Goal: Share content: Share content

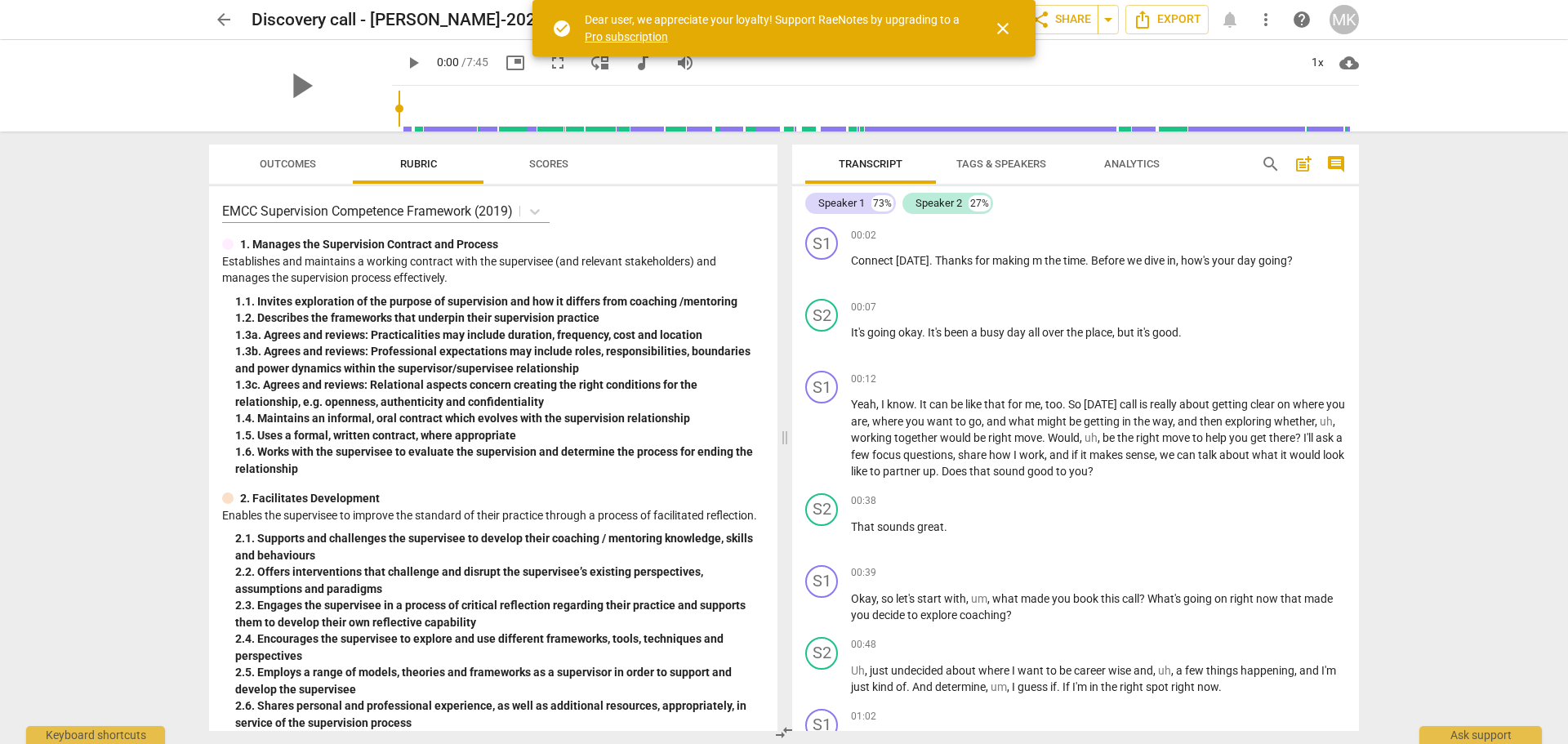
click at [228, 15] on span "arrow_back" at bounding box center [223, 19] width 20 height 20
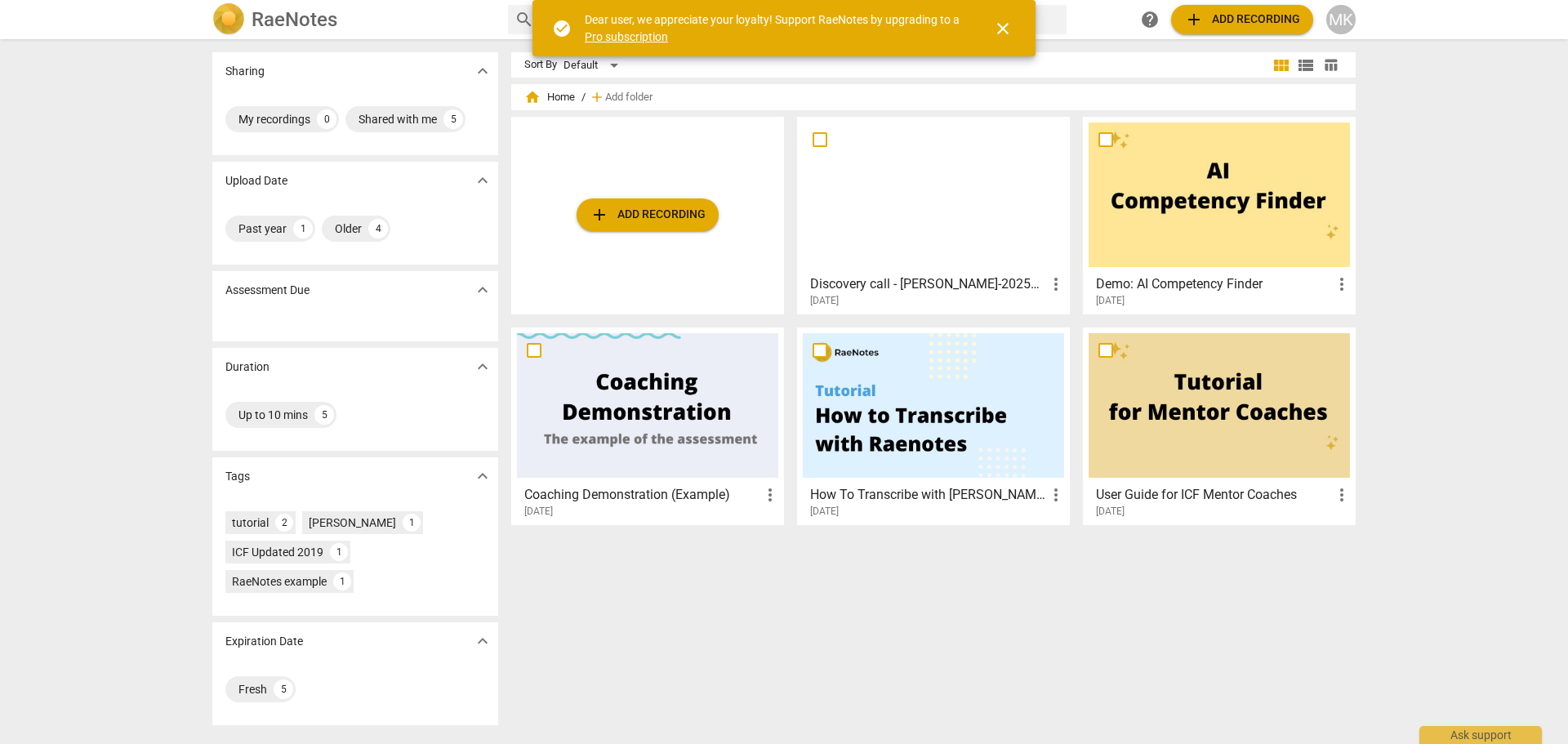
click at [626, 216] on span "add Add recording" at bounding box center [647, 215] width 116 height 20
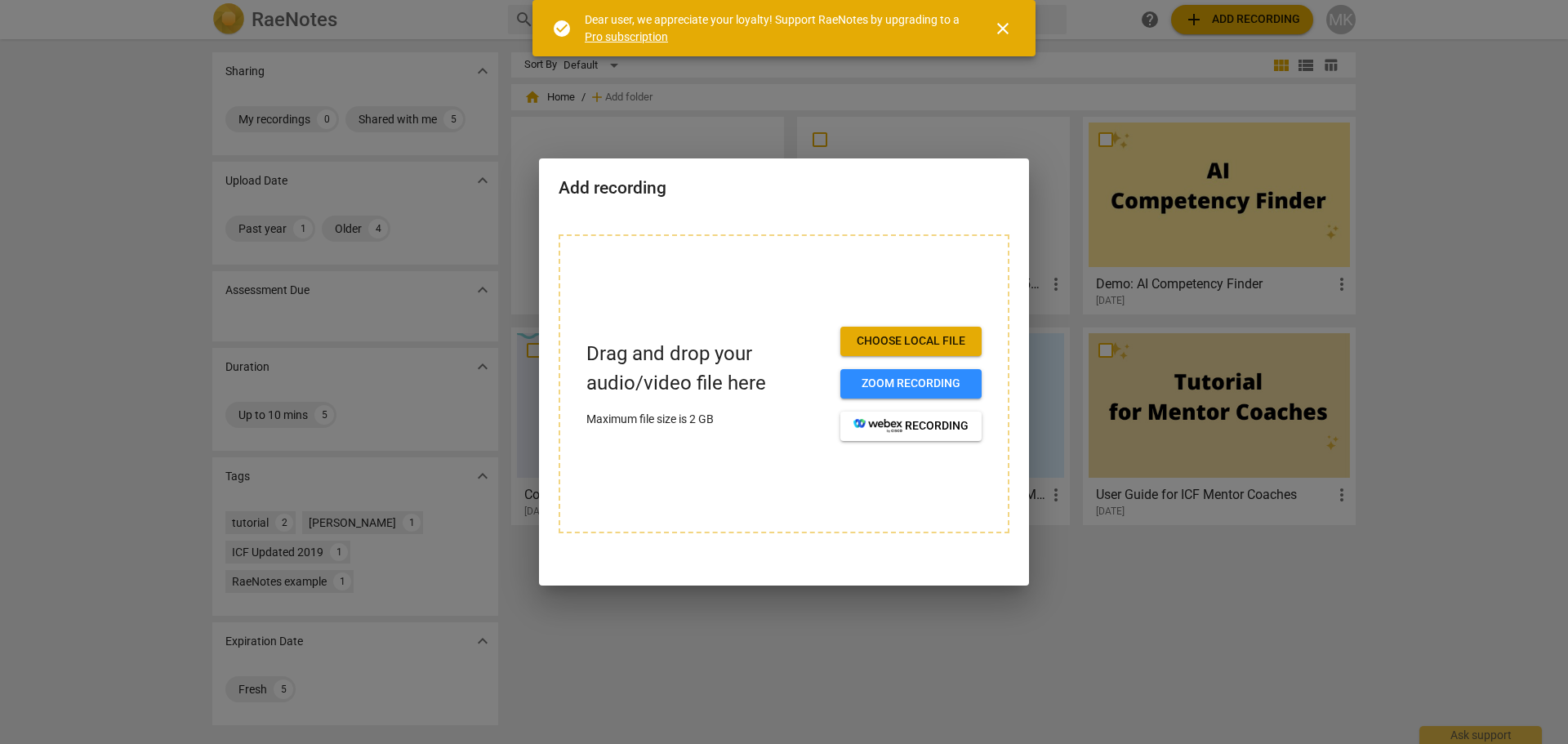
click at [912, 340] on span "Choose local file" at bounding box center [910, 342] width 116 height 17
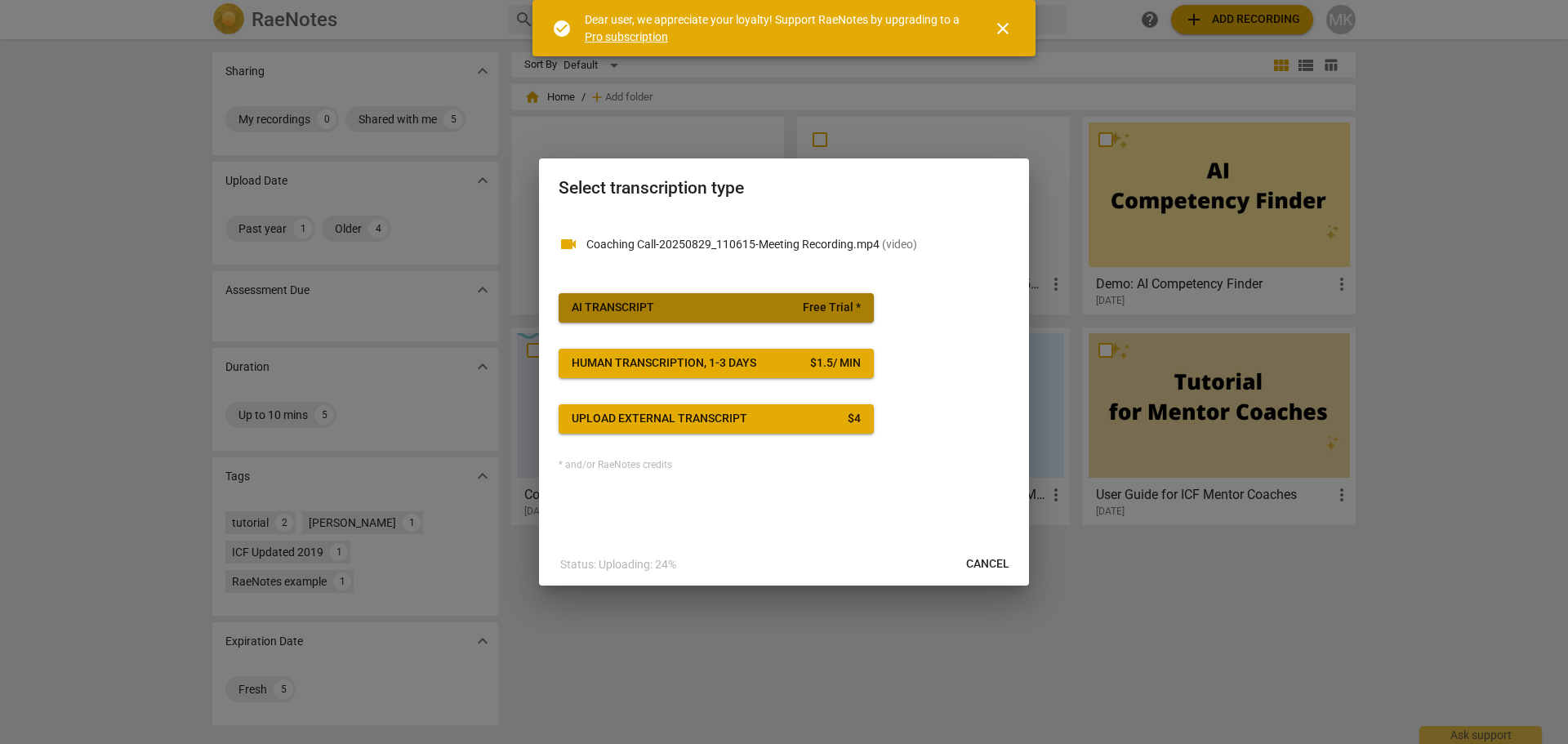
click at [788, 316] on span "AI Transcript Free Trial *" at bounding box center [716, 308] width 289 height 17
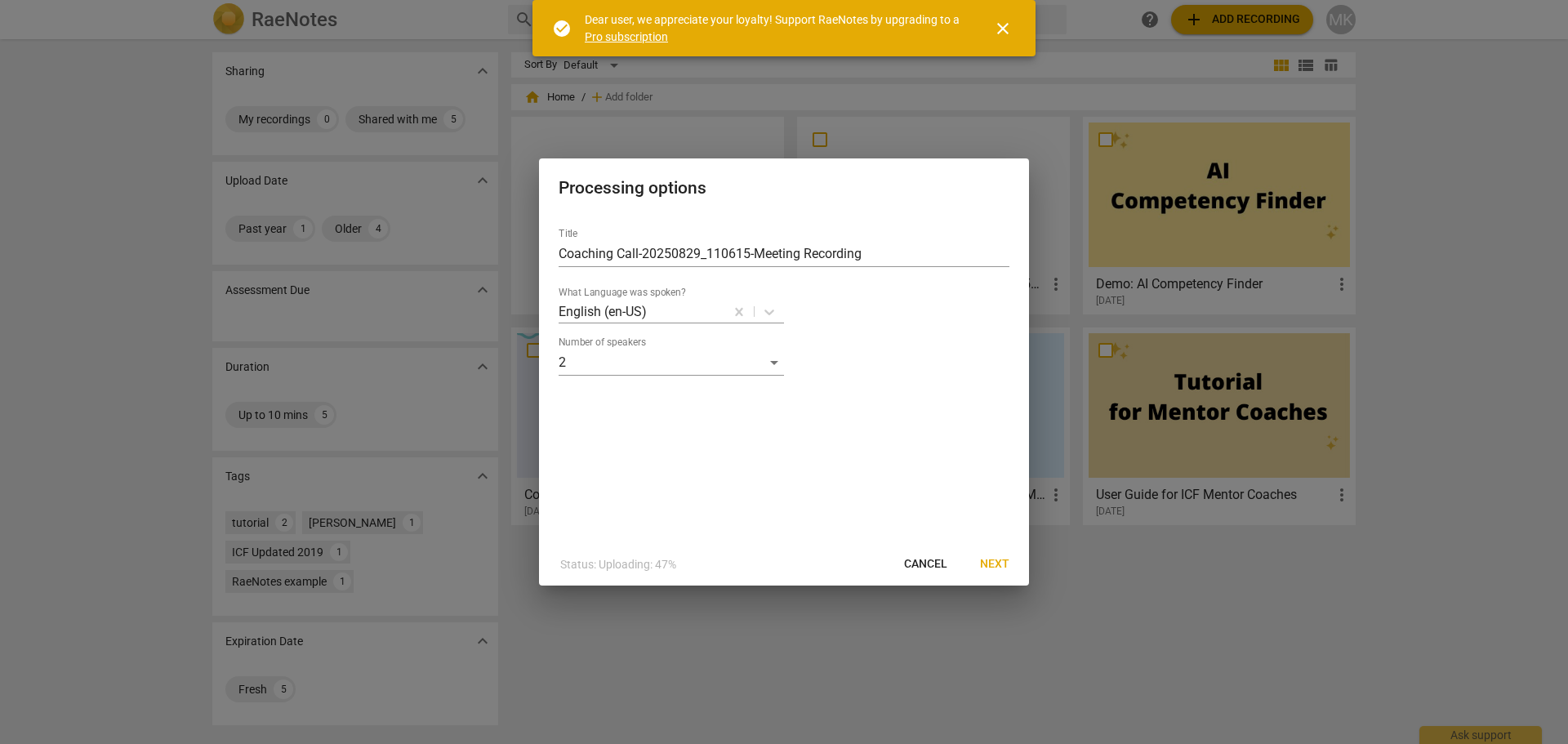
click at [638, 348] on label "Number of speakers" at bounding box center [602, 342] width 88 height 10
click at [641, 362] on div "2" at bounding box center [671, 362] width 225 height 26
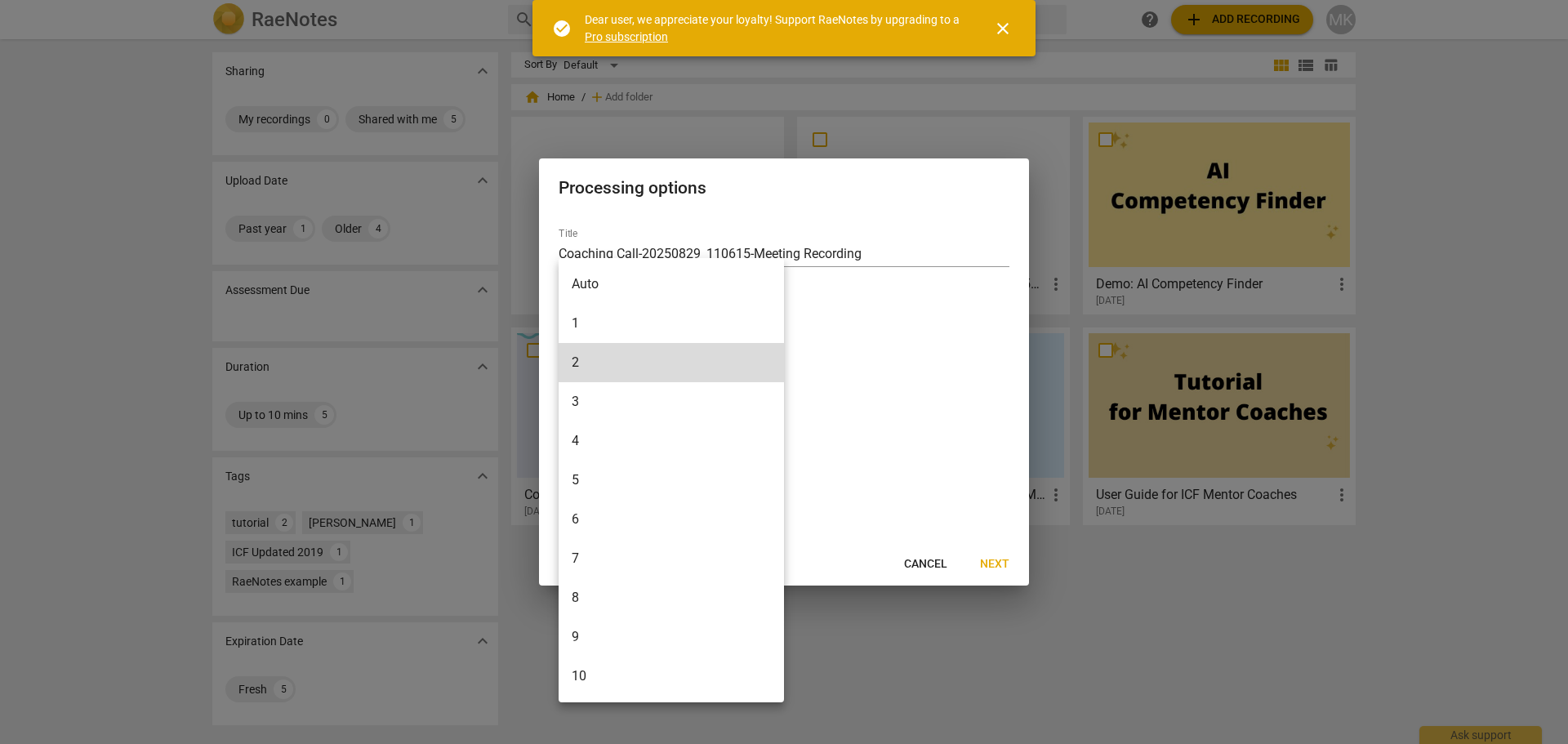
click at [929, 384] on div at bounding box center [784, 372] width 1568 height 744
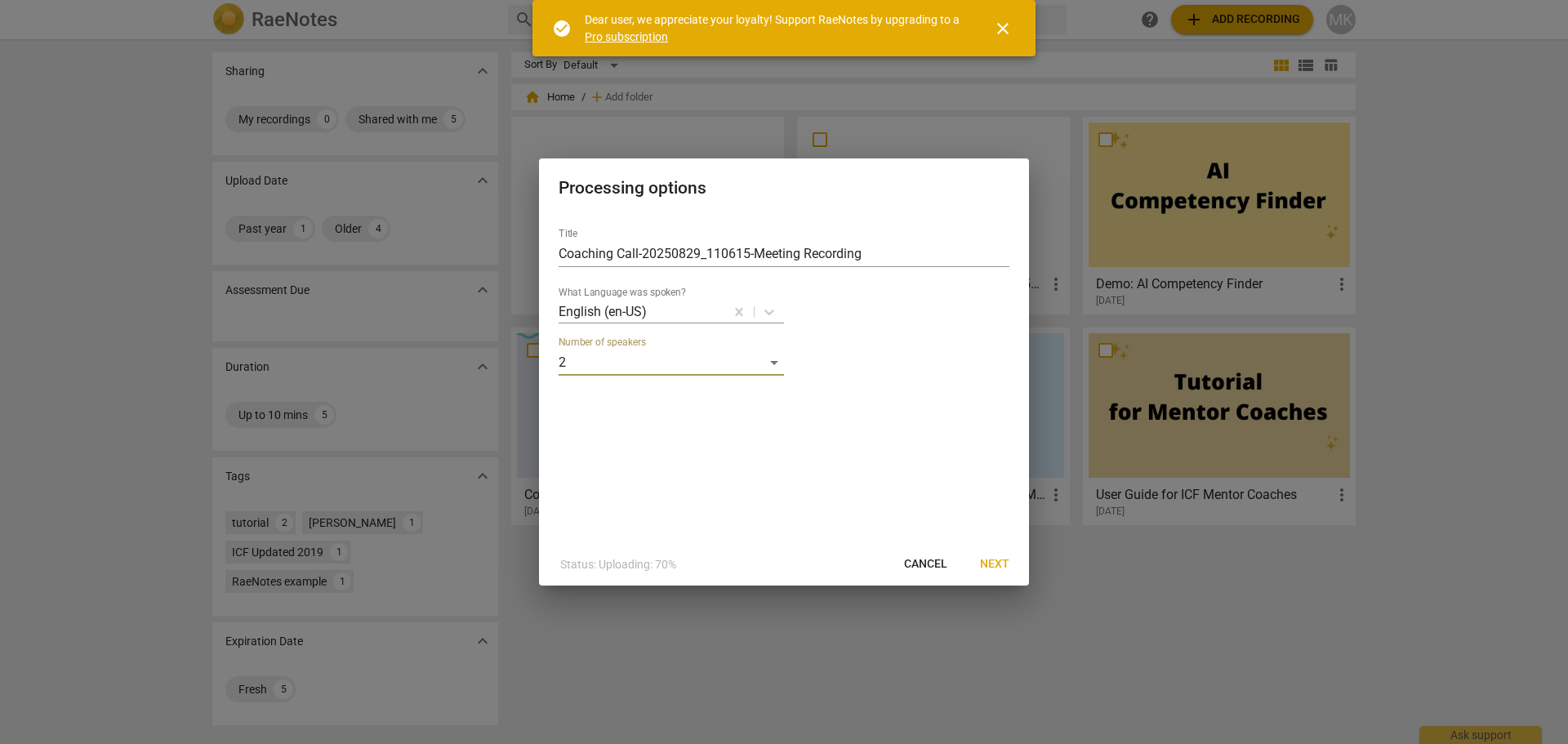
click at [996, 562] on span "Next" at bounding box center [995, 564] width 30 height 17
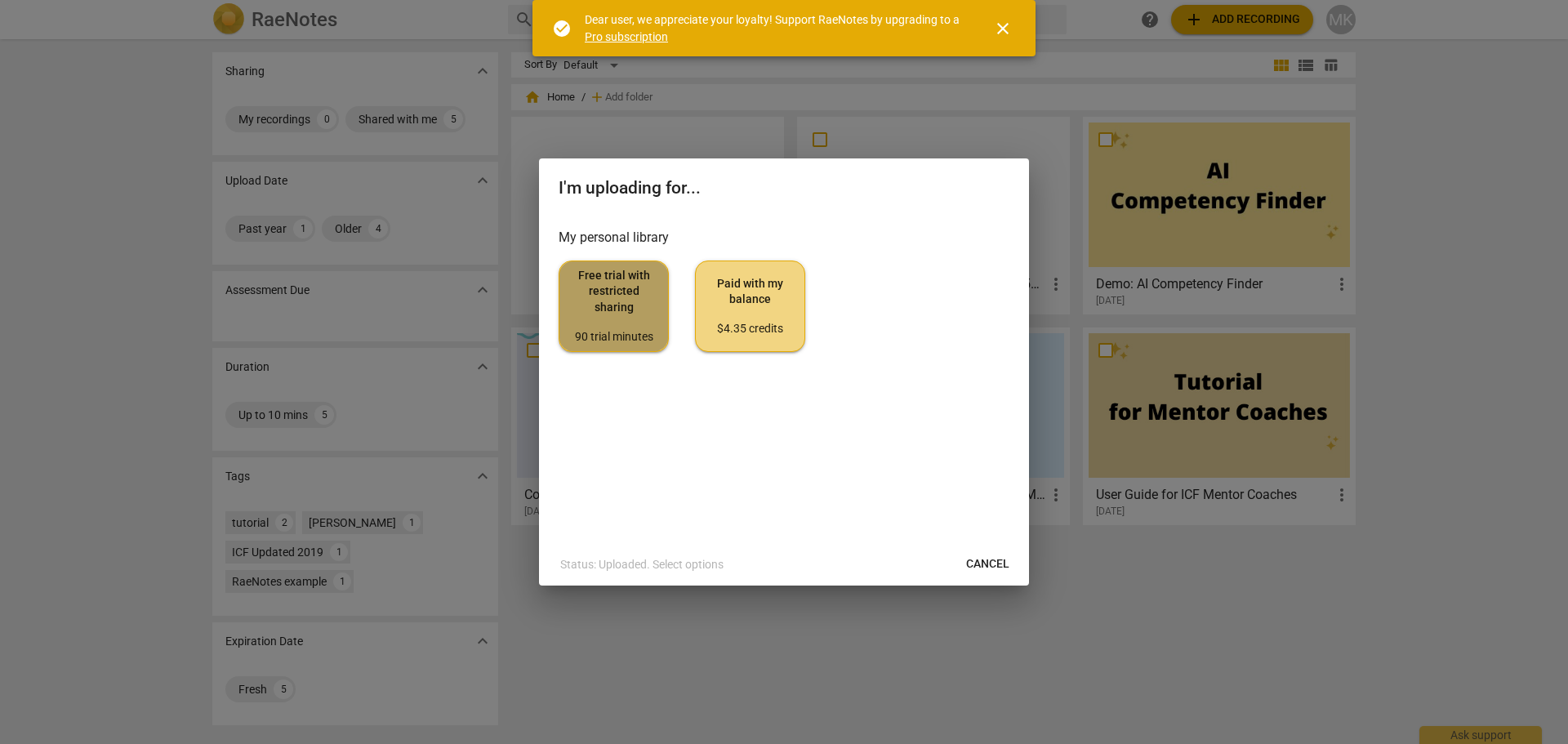
click at [620, 318] on span "Free trial with restricted sharing 90 trial minutes" at bounding box center [613, 306] width 83 height 76
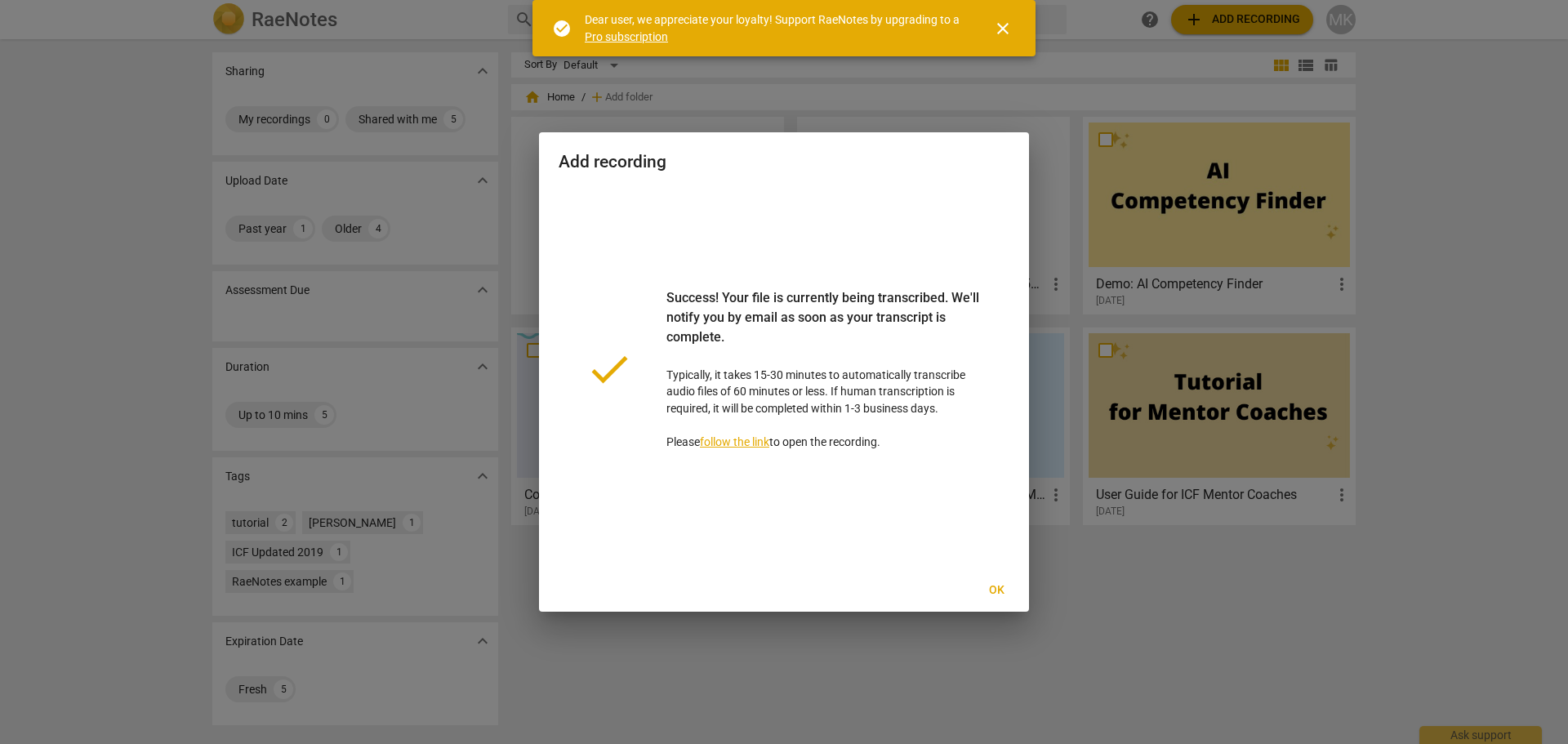
click at [993, 593] on span "Ok" at bounding box center [996, 590] width 26 height 17
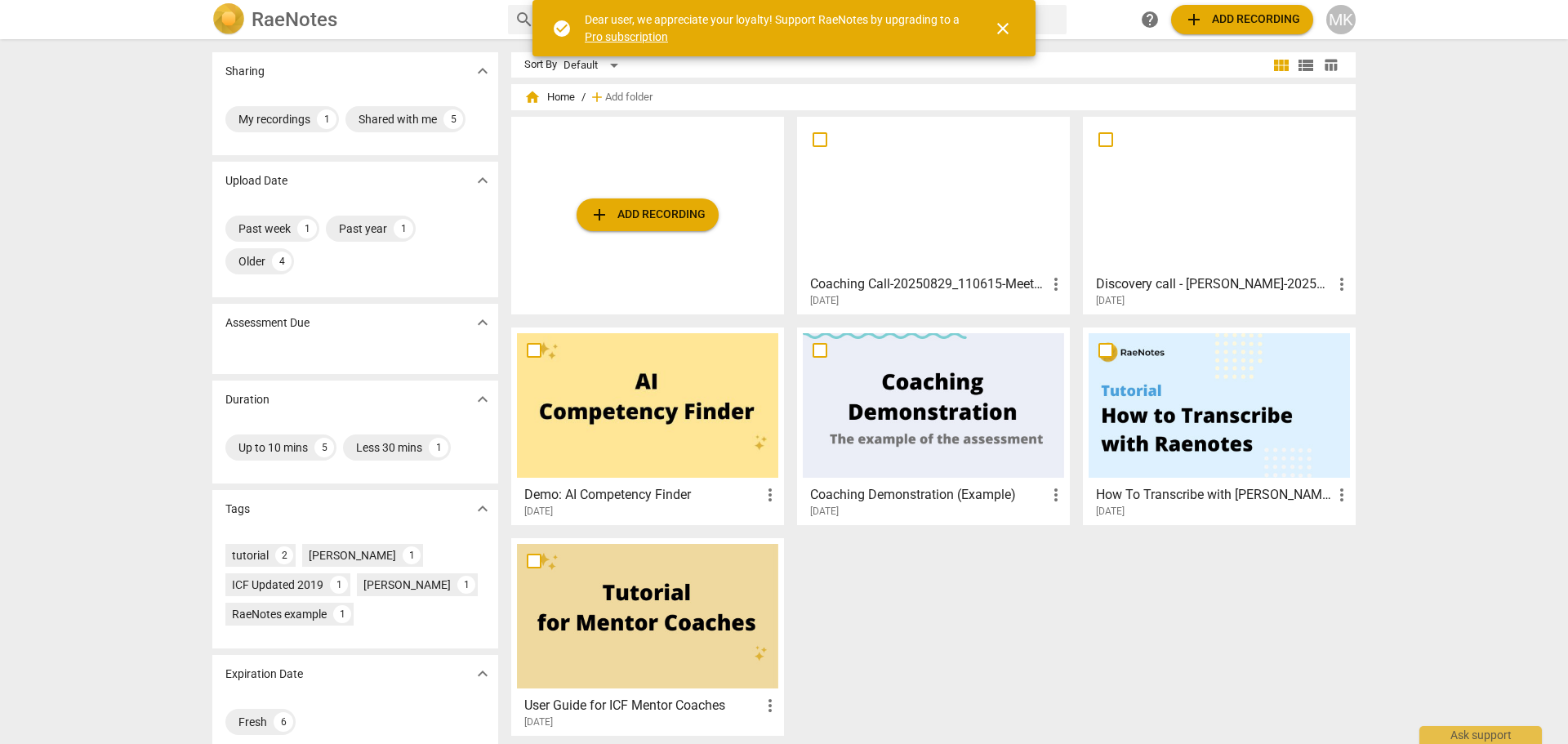
click at [961, 226] on div at bounding box center [933, 195] width 261 height 144
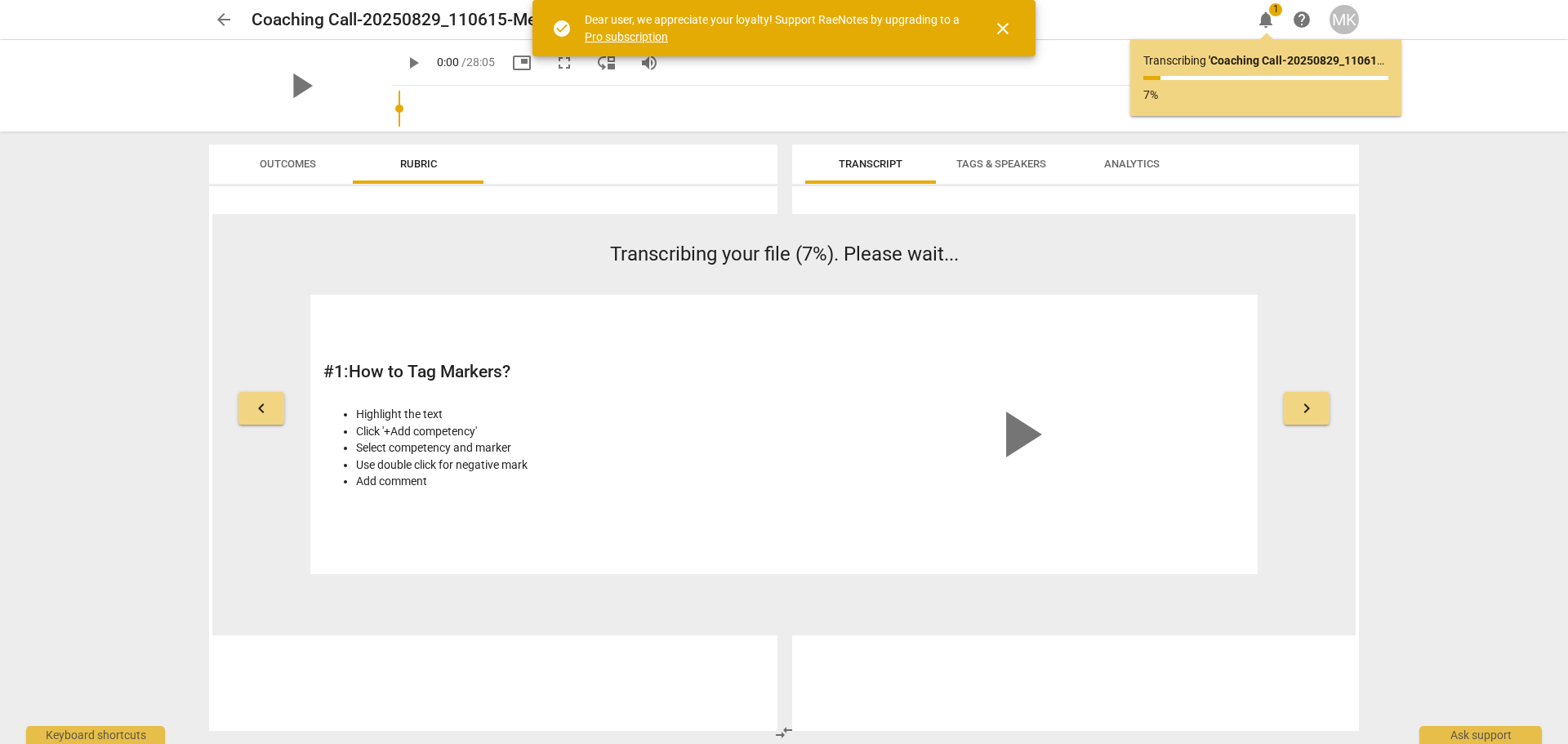
click at [1016, 428] on span "play_arrow" at bounding box center [1019, 435] width 78 height 78
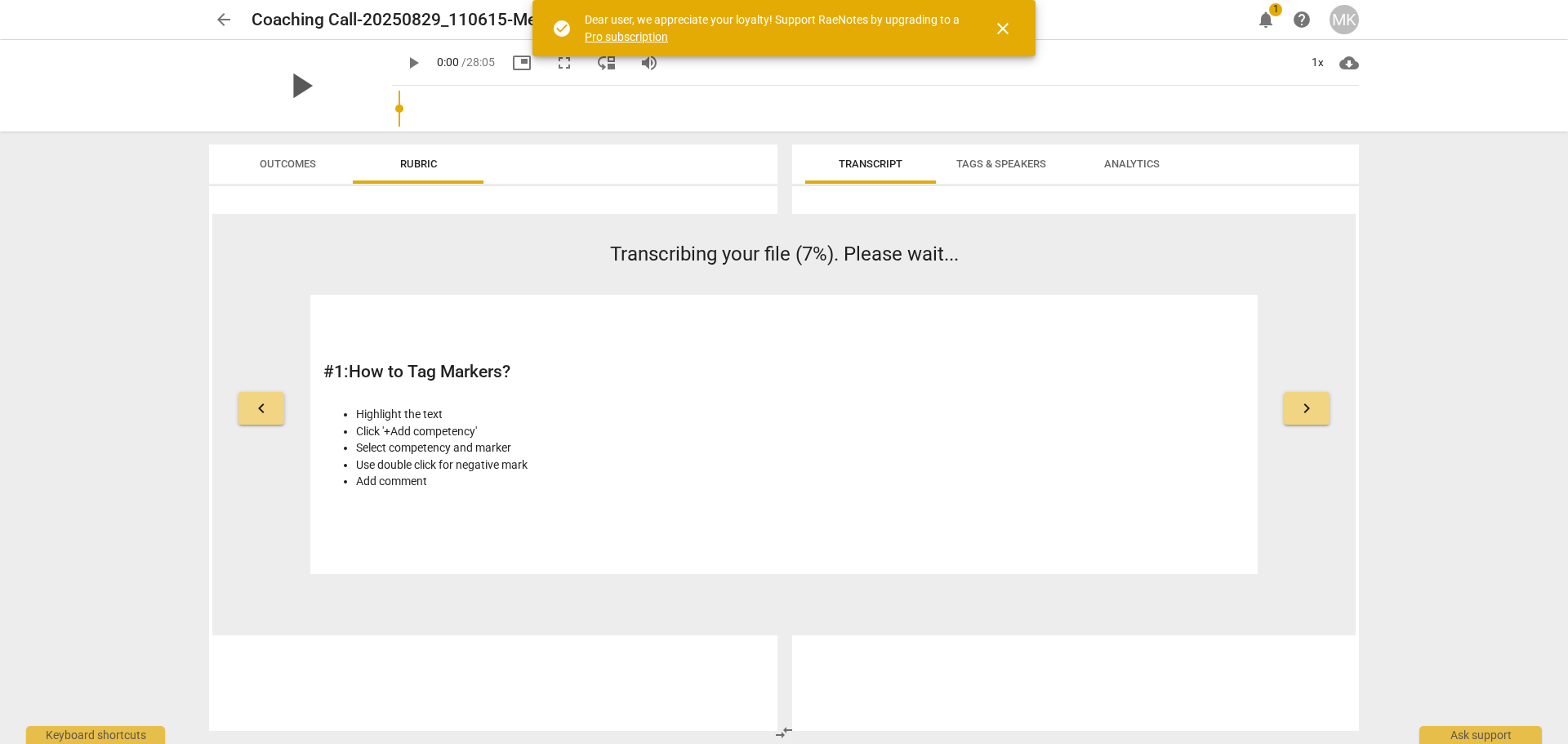
click at [303, 79] on span "play_arrow" at bounding box center [300, 85] width 43 height 43
click at [403, 67] on span "pause" at bounding box center [413, 63] width 20 height 20
type input "4"
click at [1003, 23] on span "close" at bounding box center [1002, 29] width 20 height 20
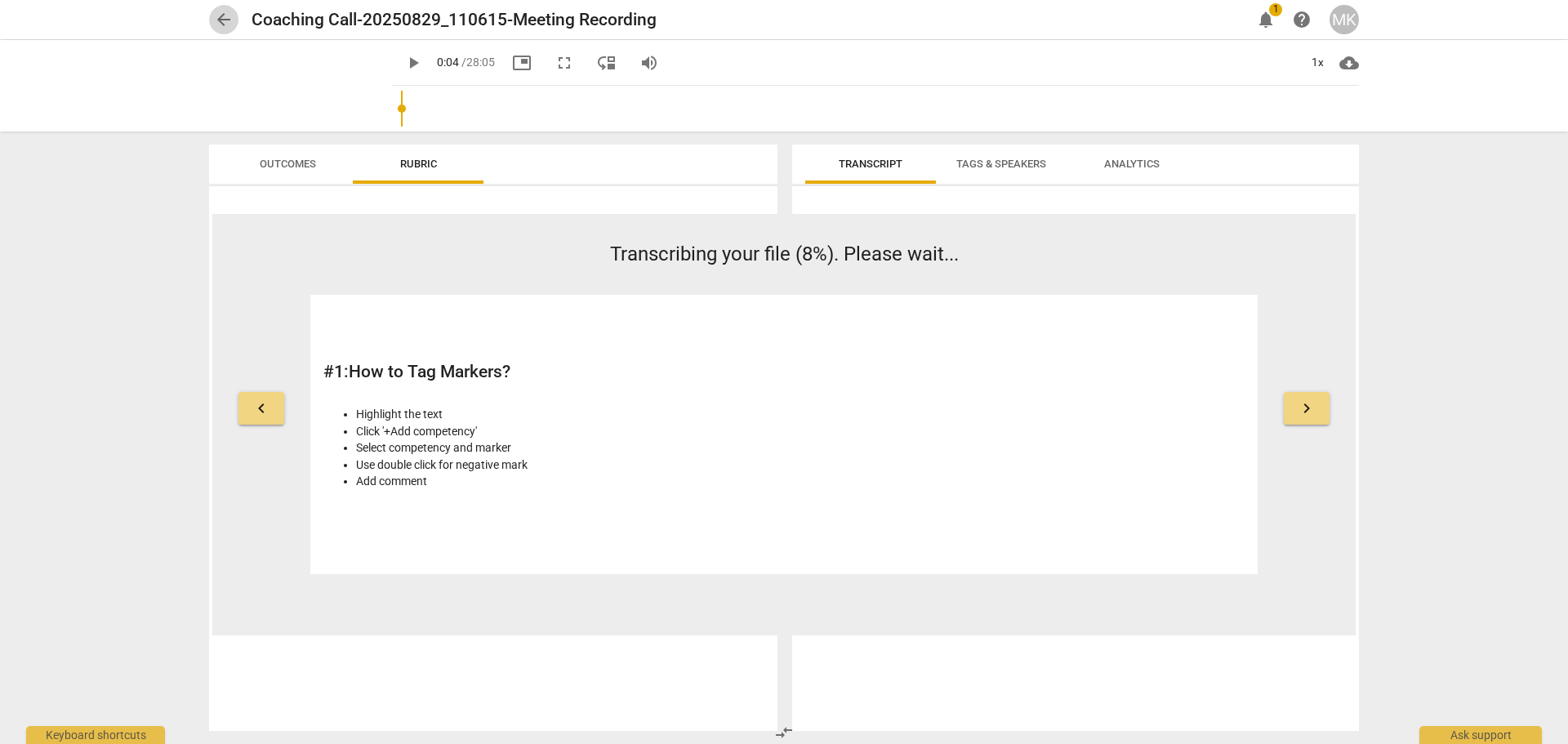
click at [215, 12] on span "arrow_back" at bounding box center [223, 19] width 20 height 20
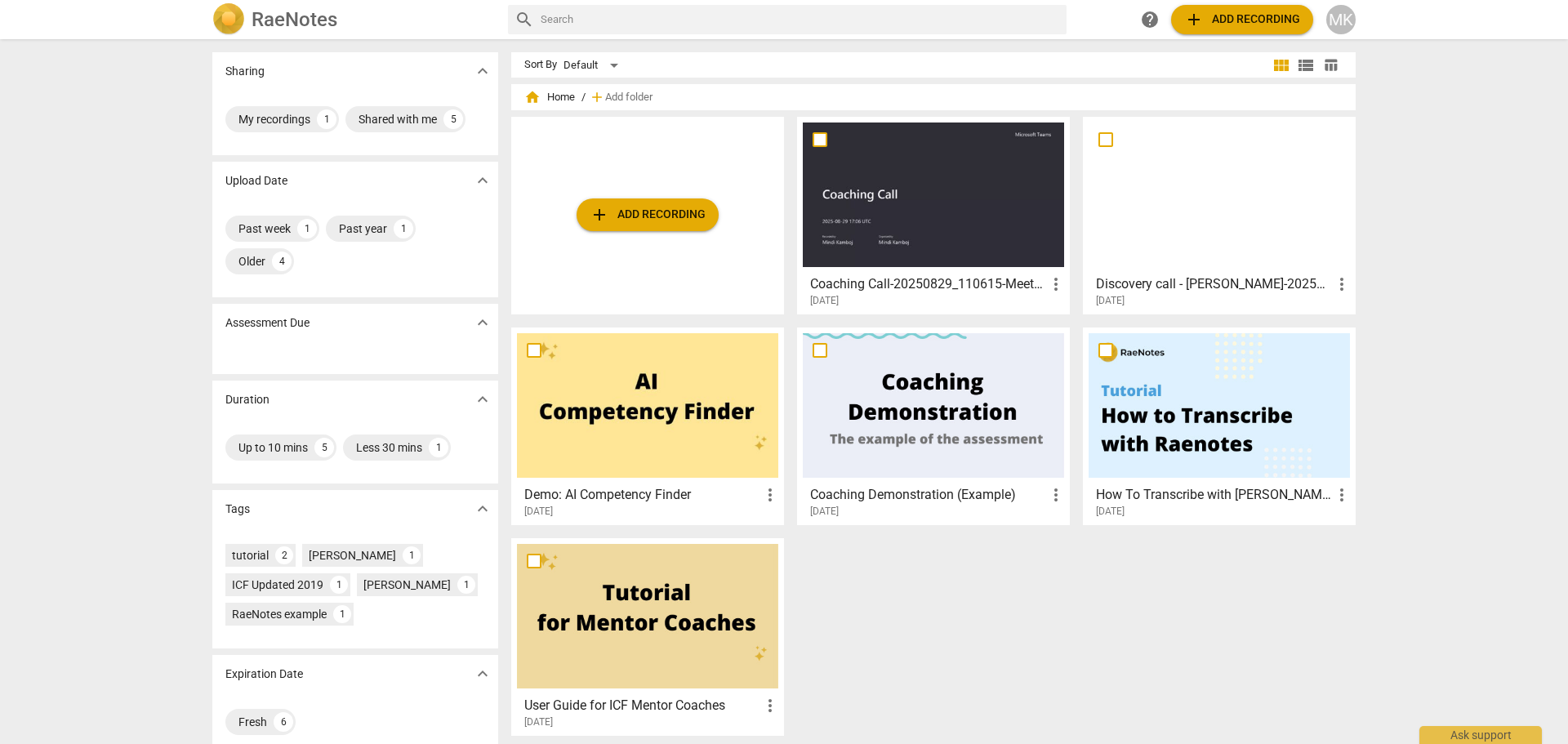
click at [1047, 287] on span "more_vert" at bounding box center [1055, 284] width 20 height 20
click at [1038, 169] on div at bounding box center [784, 372] width 1568 height 744
click at [942, 294] on div "[DATE]" at bounding box center [938, 301] width 255 height 14
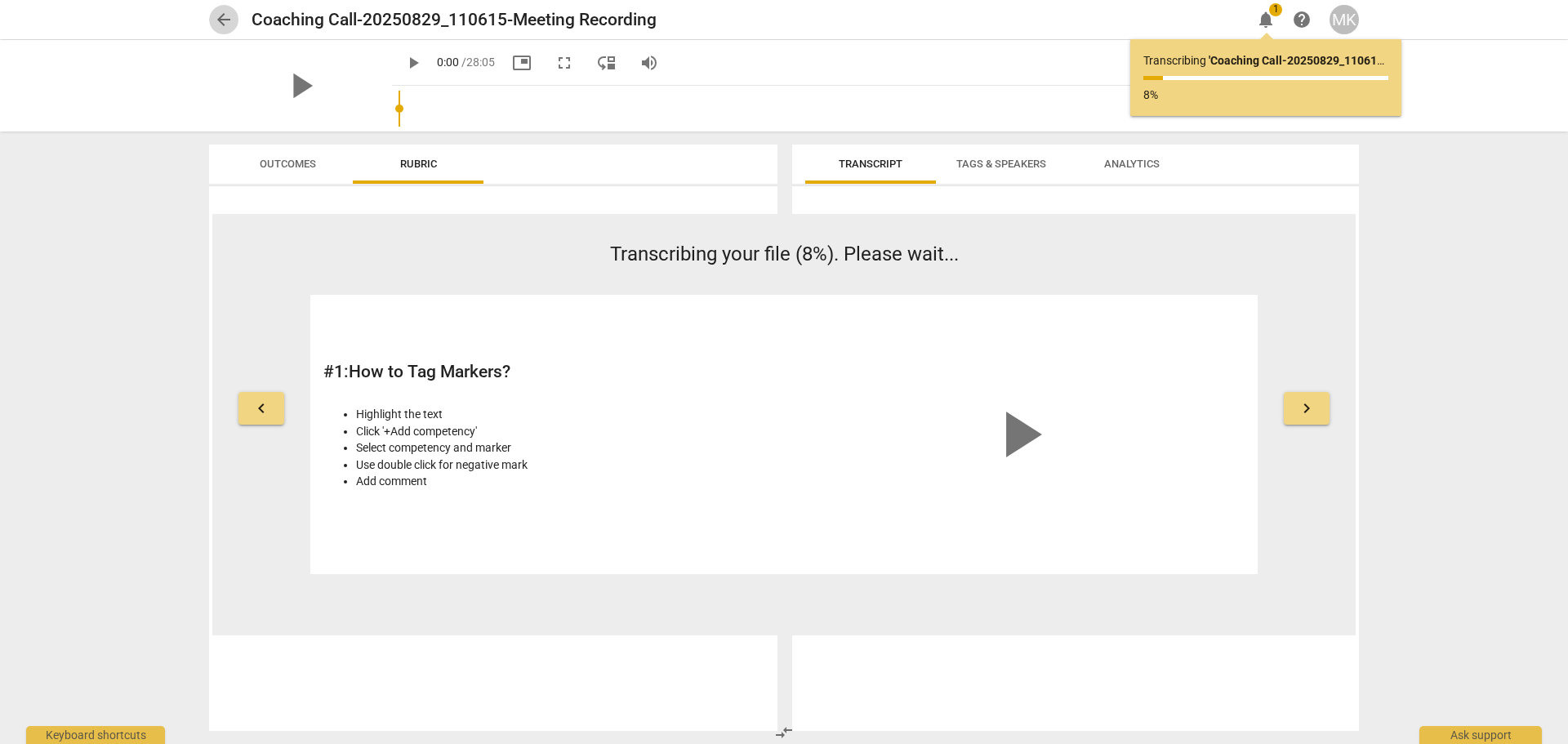
click at [216, 18] on span "arrow_back" at bounding box center [223, 19] width 20 height 20
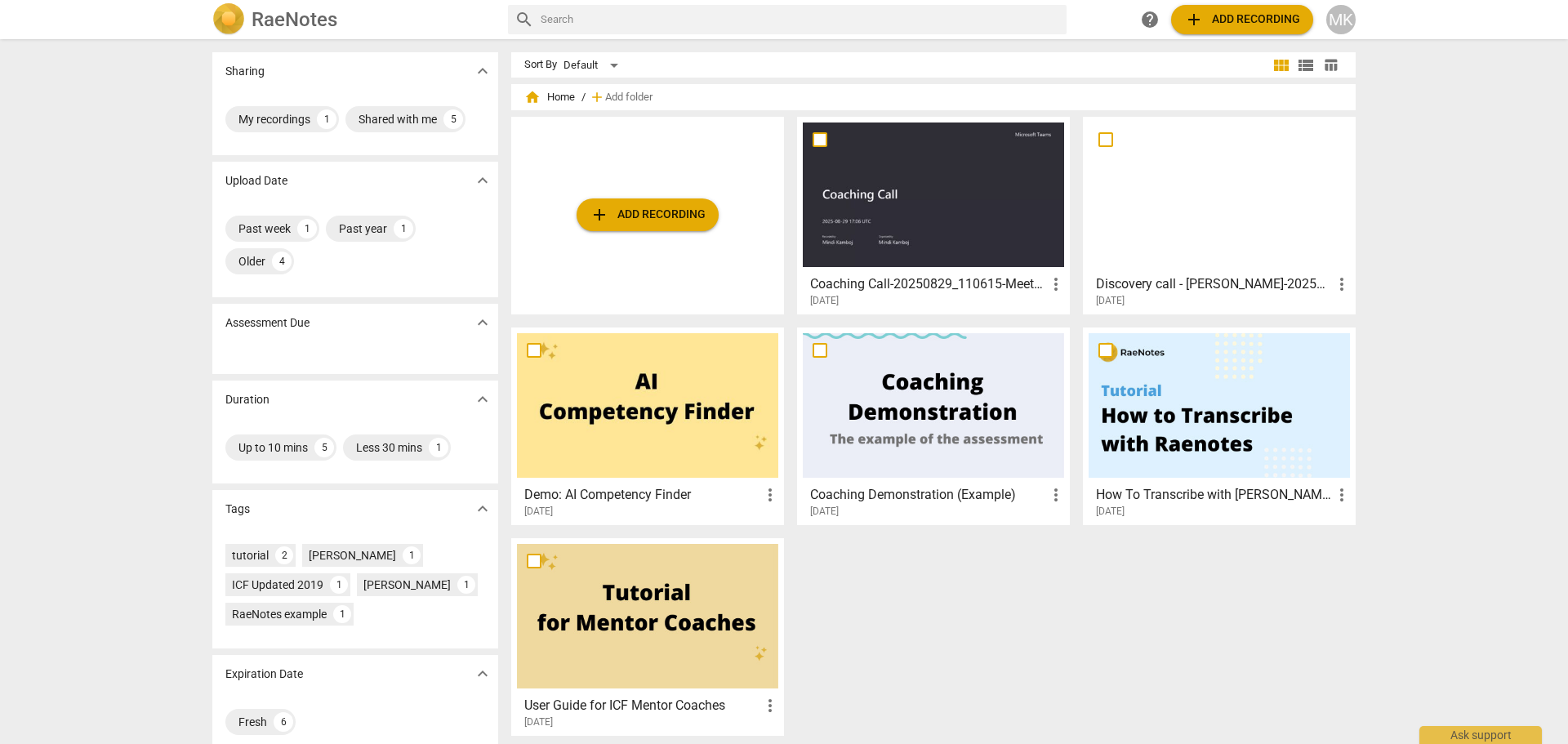
click at [1059, 285] on span "more_vert" at bounding box center [1055, 284] width 20 height 20
click at [989, 281] on div at bounding box center [784, 372] width 1568 height 744
click at [976, 230] on div at bounding box center [933, 195] width 261 height 144
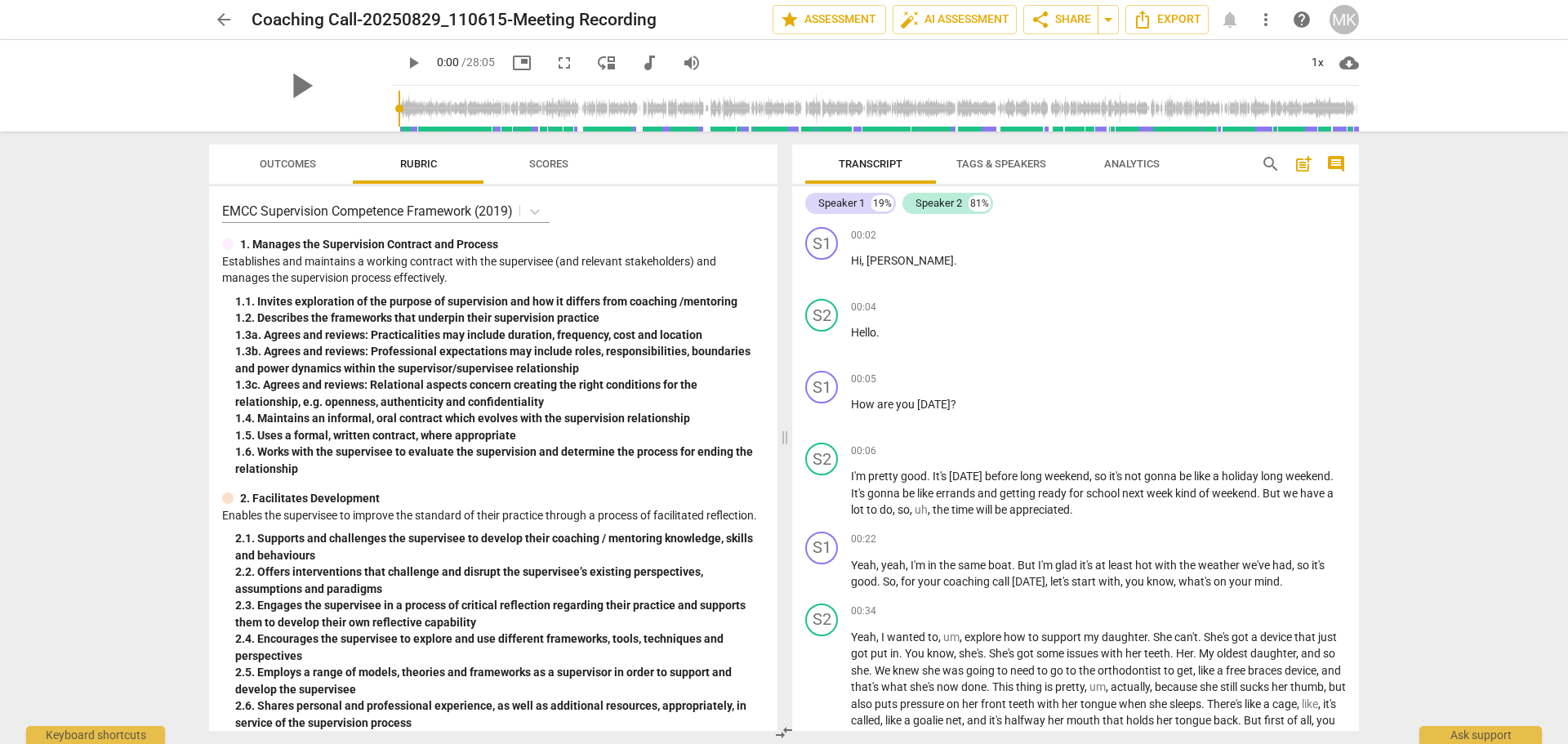
drag, startPoint x: 1538, startPoint y: 368, endPoint x: 1526, endPoint y: 366, distance: 12.2
click at [1542, 369] on div "arrow_back Coaching Call-20250829_110615-Meeting Recording edit star Assessment…" at bounding box center [784, 372] width 1568 height 744
click at [1279, 21] on span "more_vert" at bounding box center [1266, 19] width 30 height 20
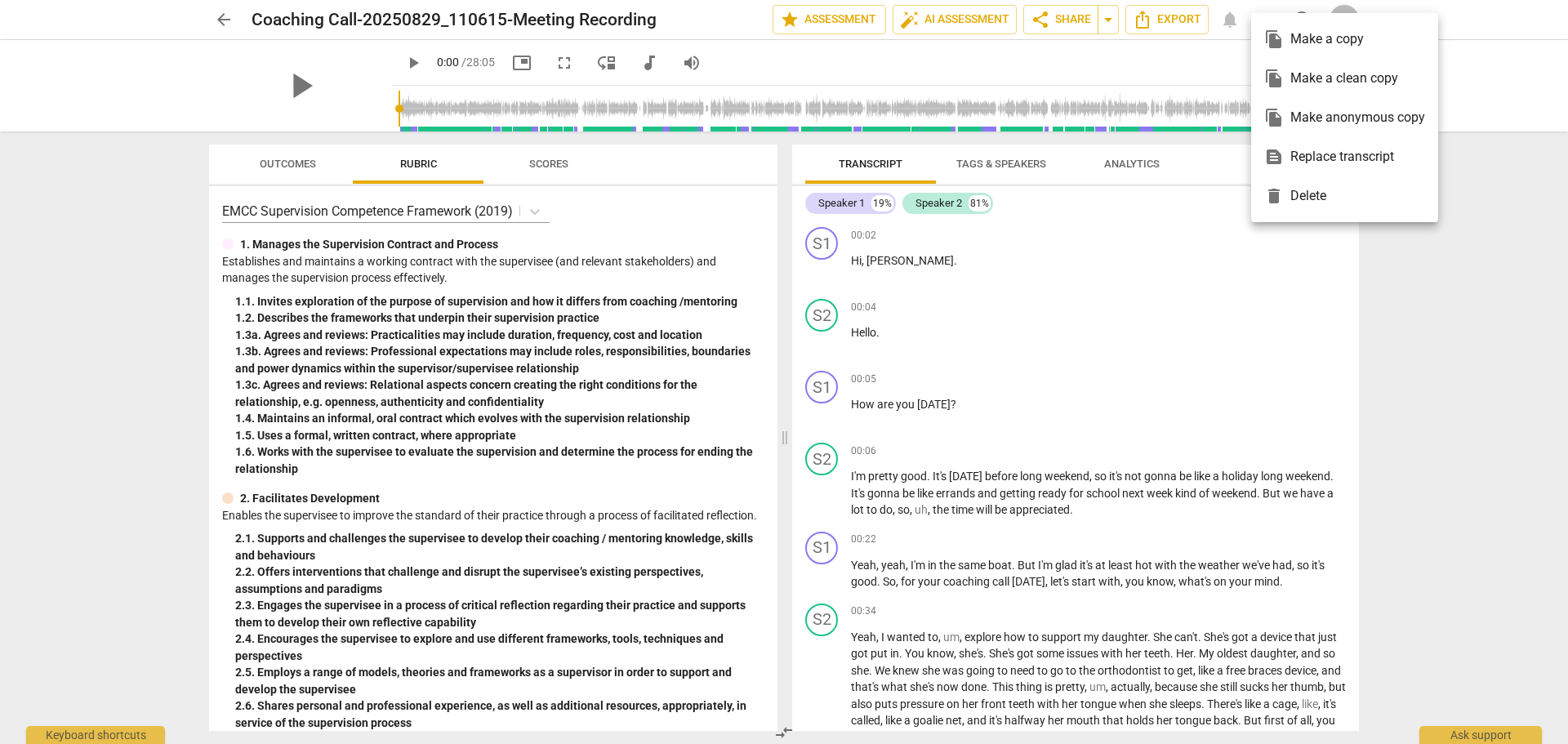
click at [1097, 12] on div at bounding box center [784, 372] width 1568 height 744
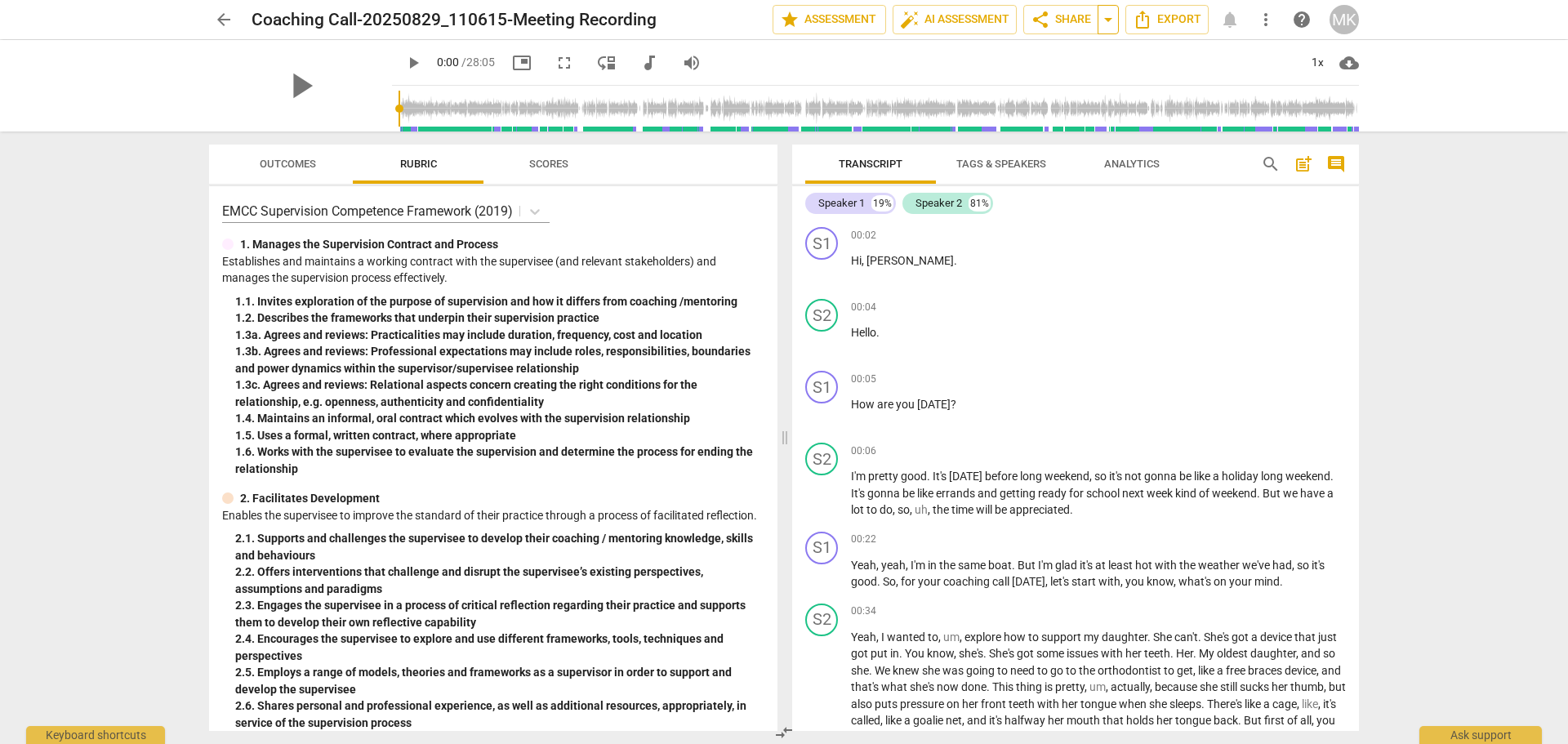
click at [1105, 17] on span "arrow_drop_down" at bounding box center [1108, 19] width 20 height 20
click at [1065, 17] on span "share Share" at bounding box center [1061, 19] width 61 height 20
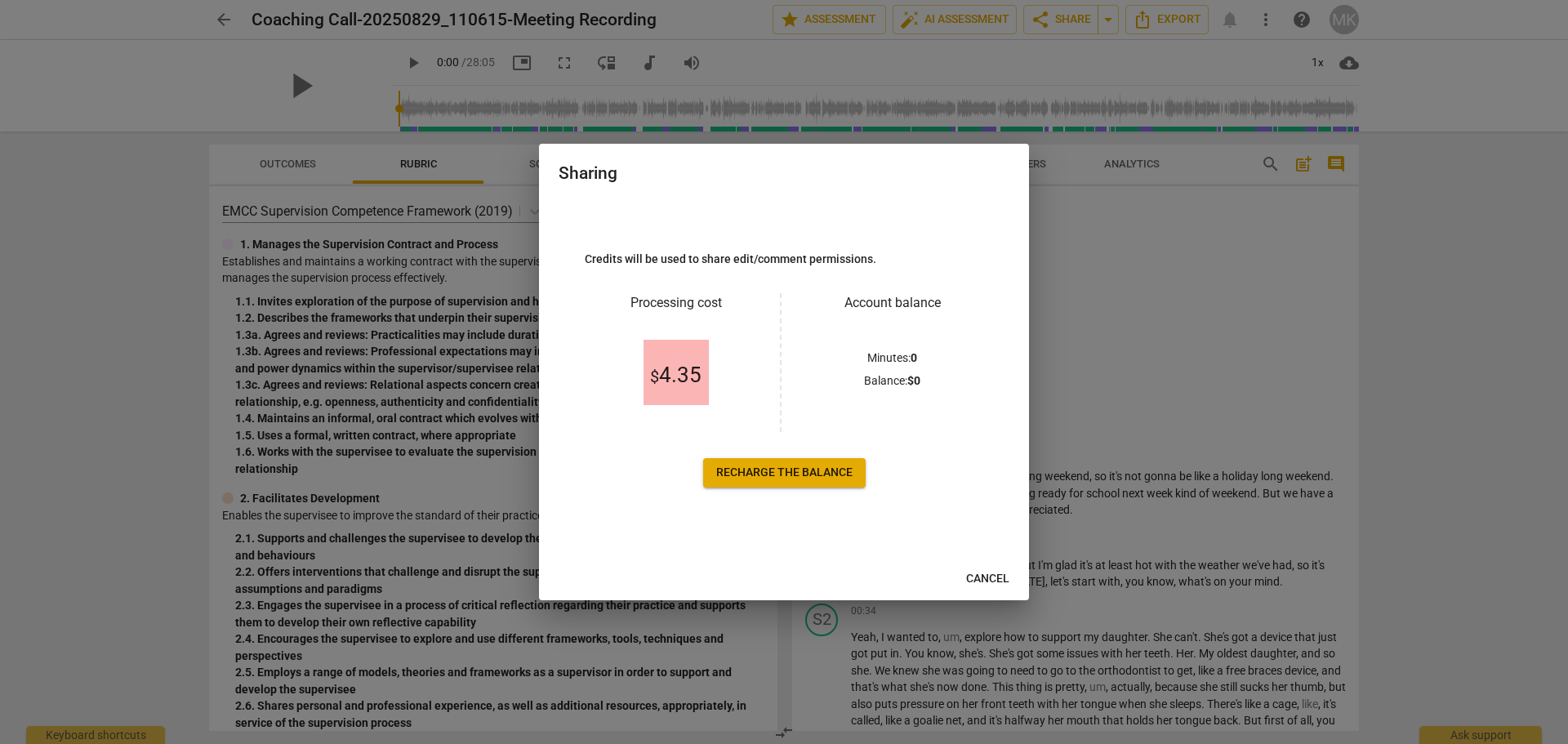
click at [790, 466] on span "Recharge the balance" at bounding box center [784, 473] width 136 height 17
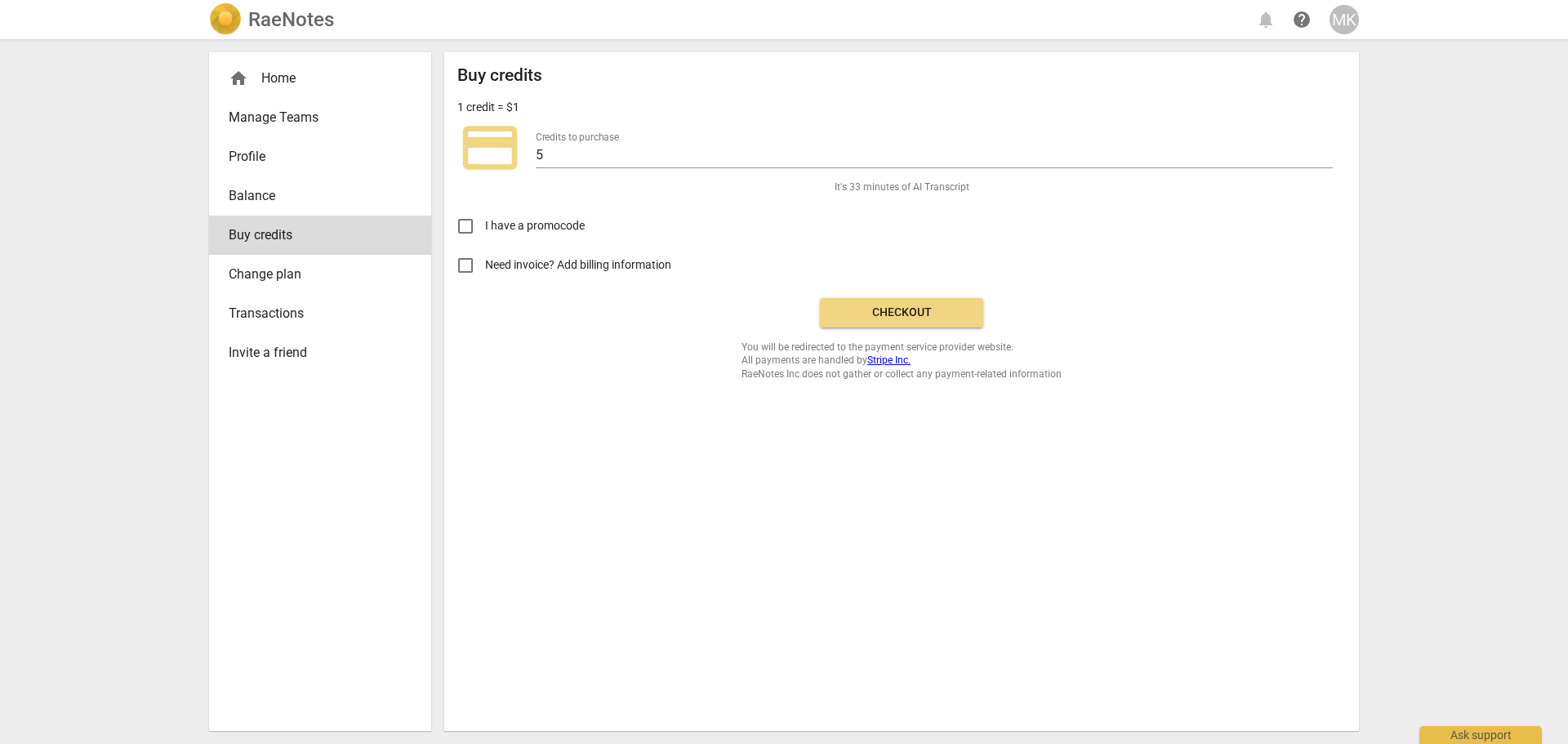
click at [461, 257] on input "Need invoice? Add billing information" at bounding box center [465, 265] width 39 height 39
checkbox input "true"
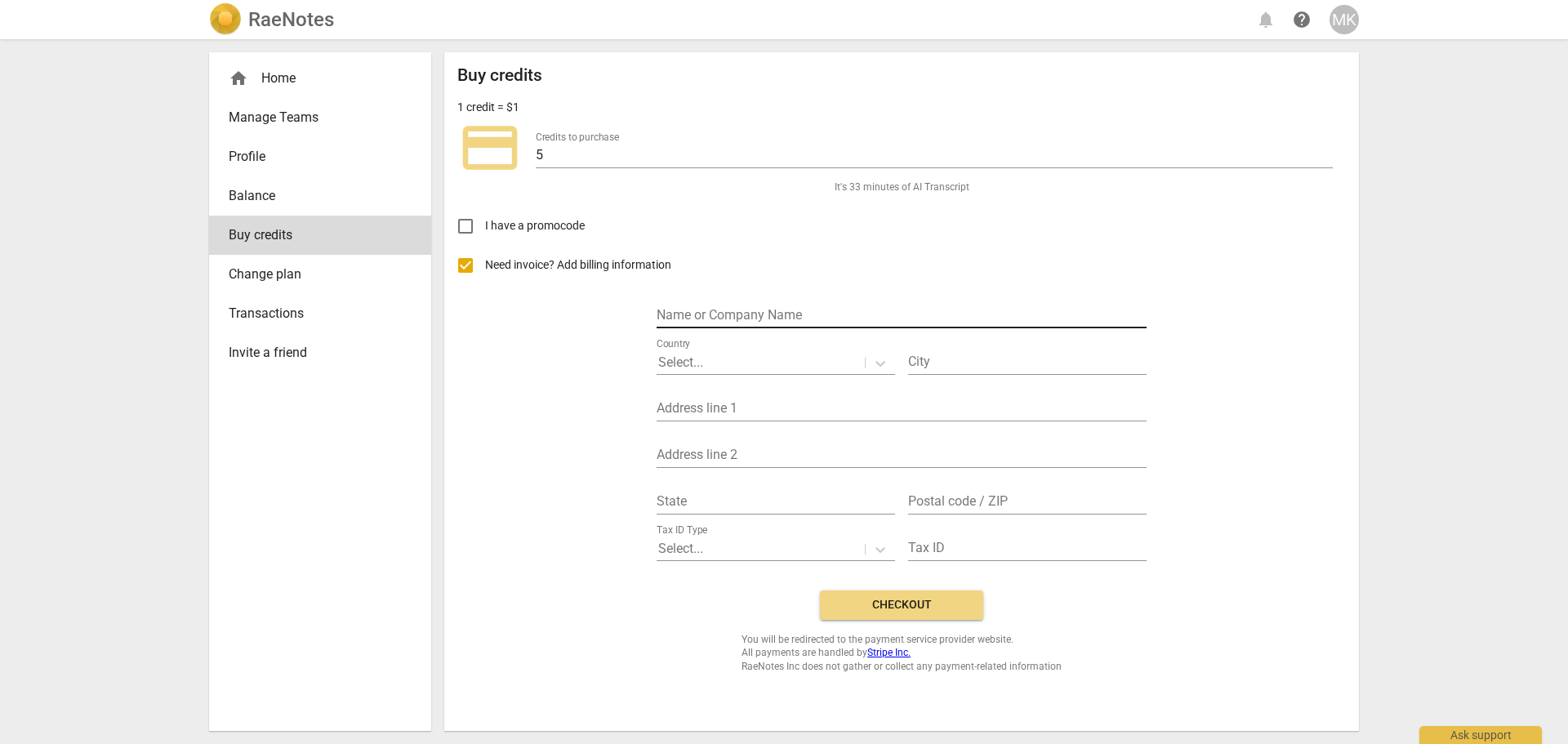
click at [690, 308] on input "text" at bounding box center [902, 316] width 490 height 23
click at [685, 318] on input "text" at bounding box center [902, 316] width 490 height 23
type input "[PERSON_NAME]"
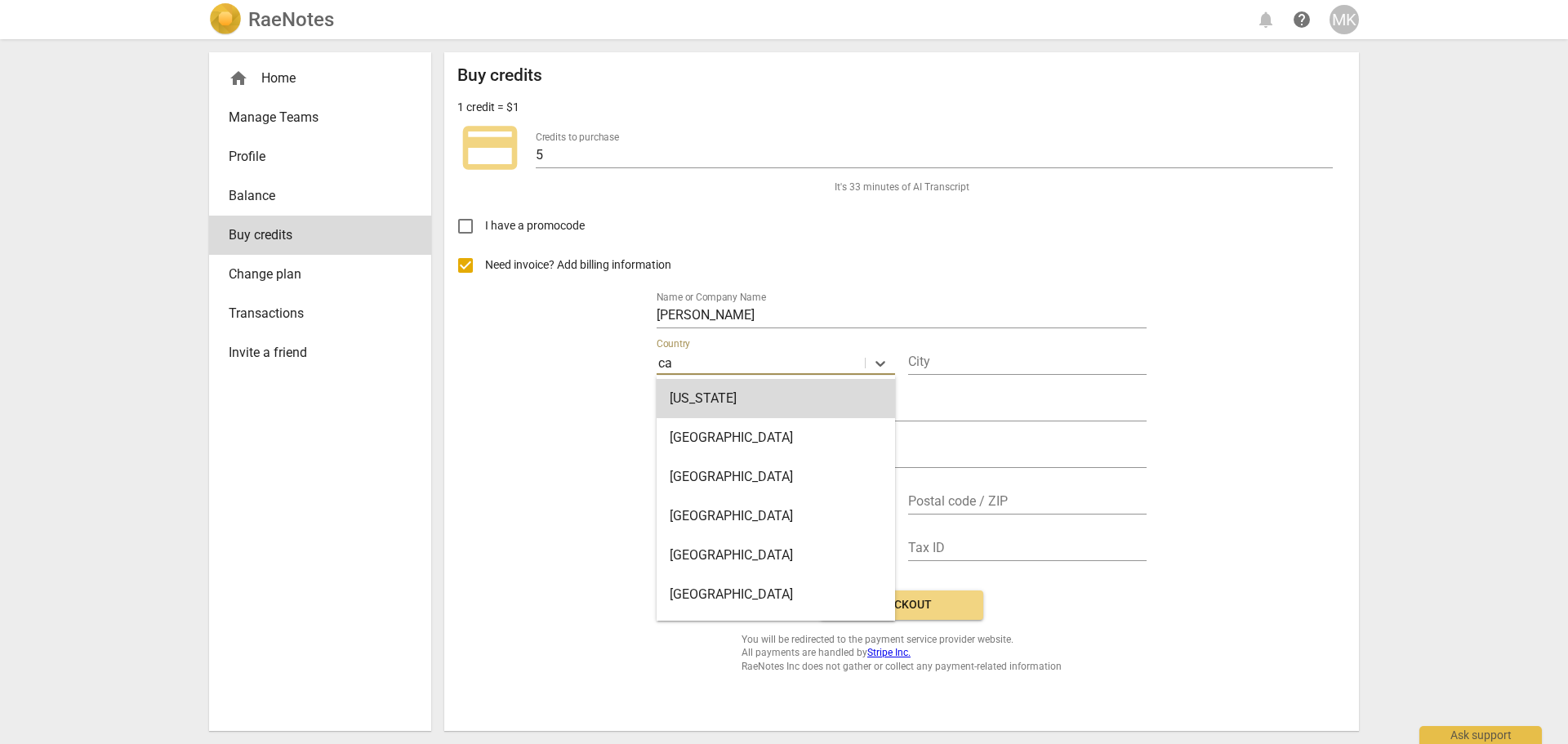
type input "[GEOGRAPHIC_DATA]"
type input "[STREET_ADDRESS]"
type input "AB"
type input "T6W 4G4"
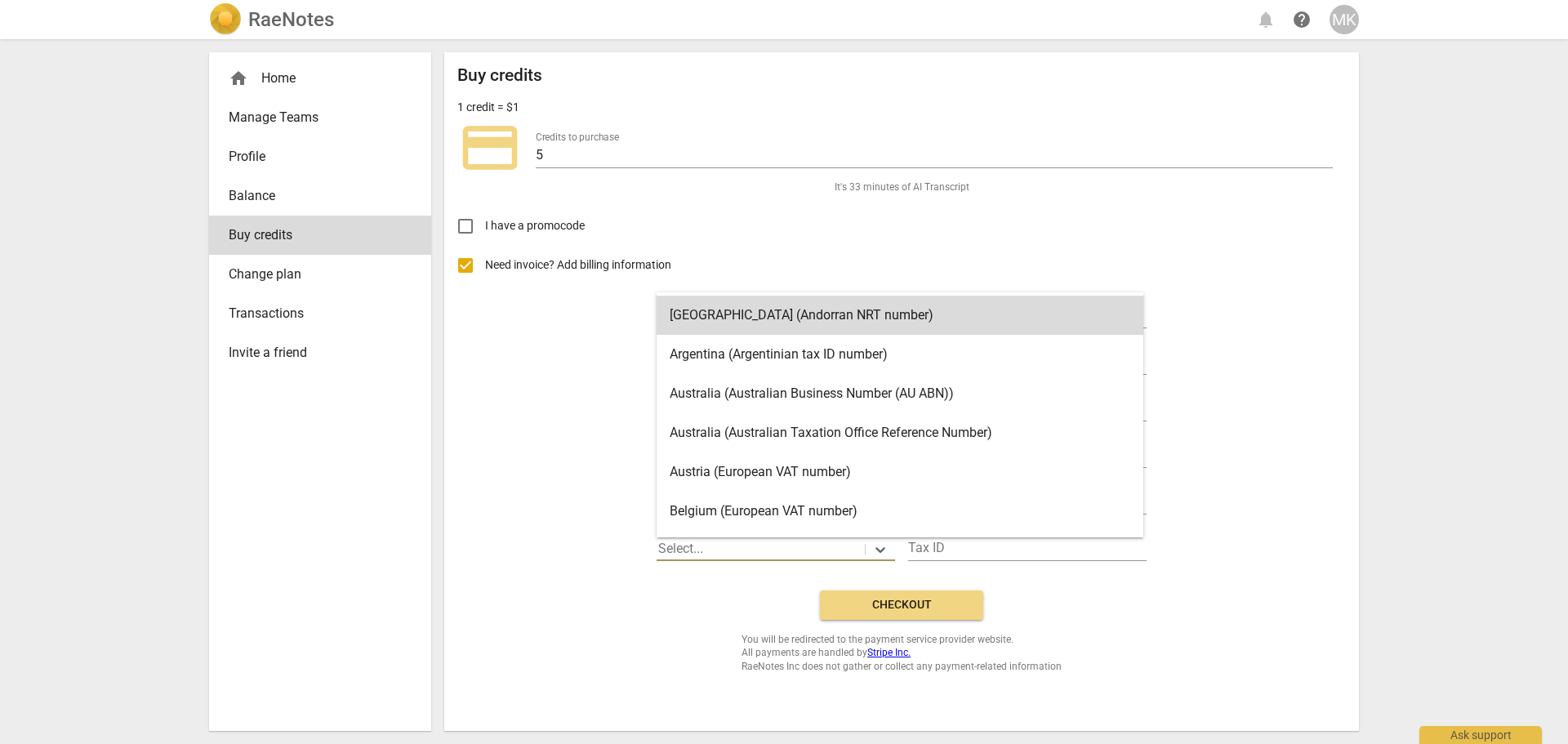
click at [723, 555] on div at bounding box center [761, 549] width 205 height 19
type input "c"
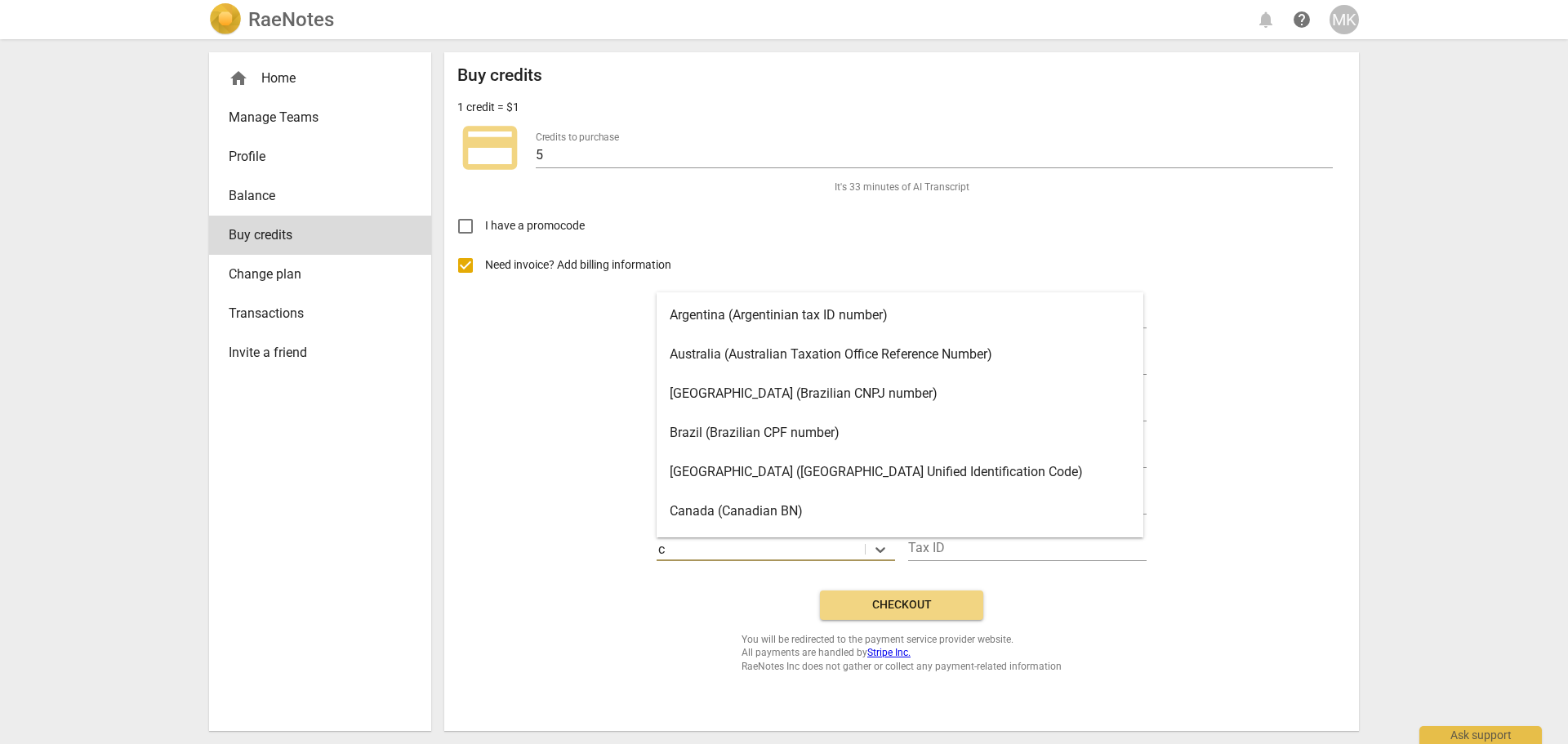
scroll to position [46, 0]
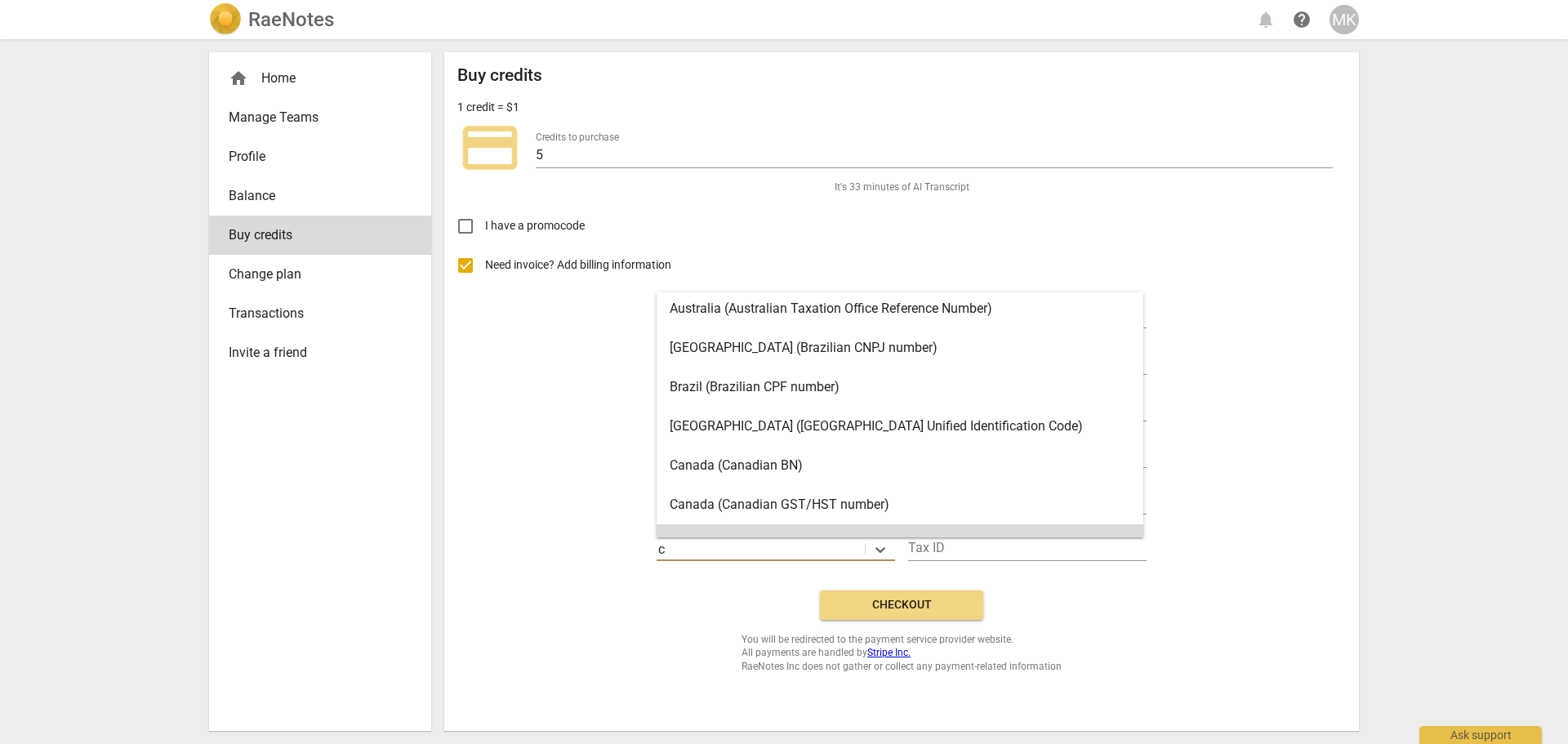
click at [737, 516] on div "Canada (Canadian GST/HST number)" at bounding box center [900, 504] width 486 height 39
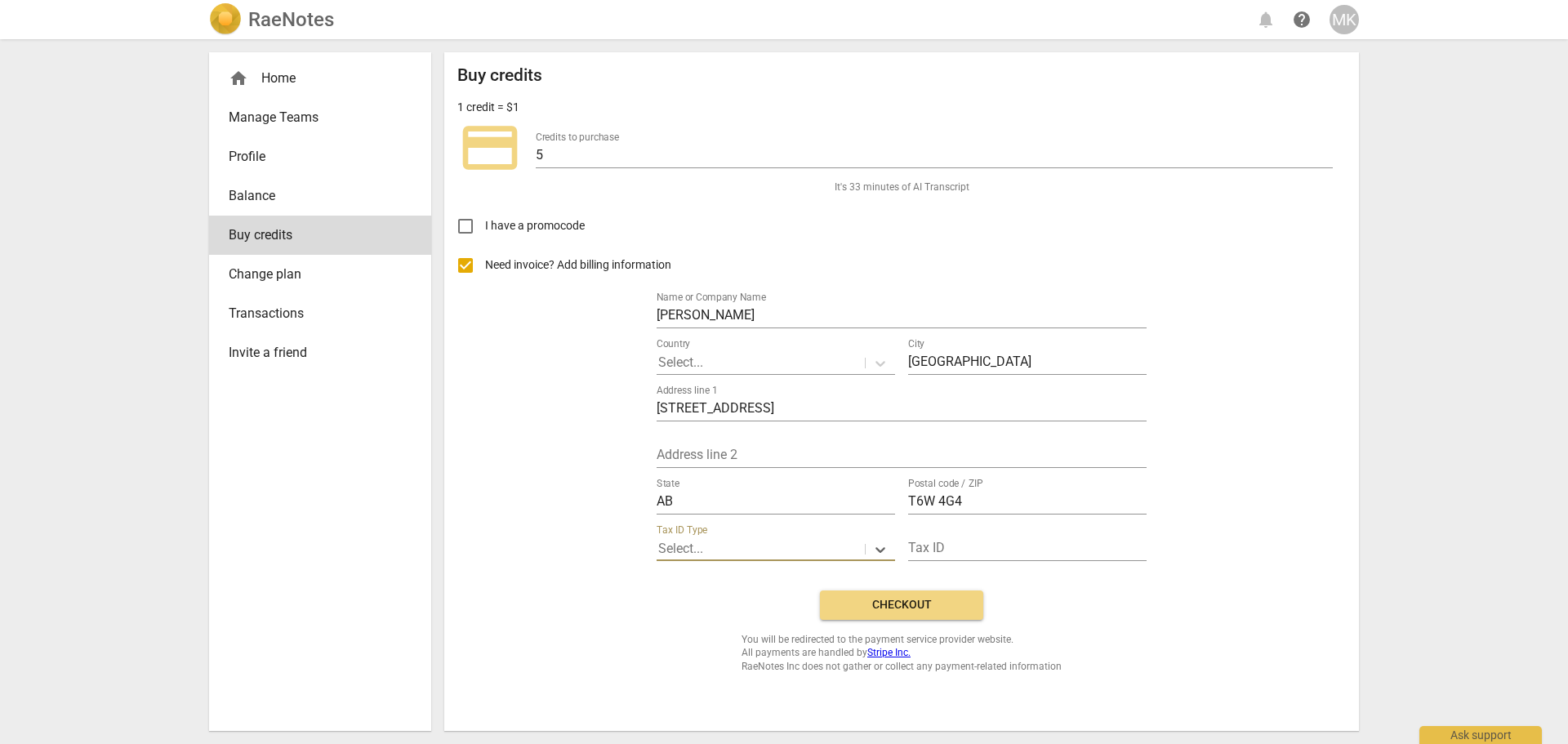
click at [815, 546] on div at bounding box center [761, 549] width 205 height 19
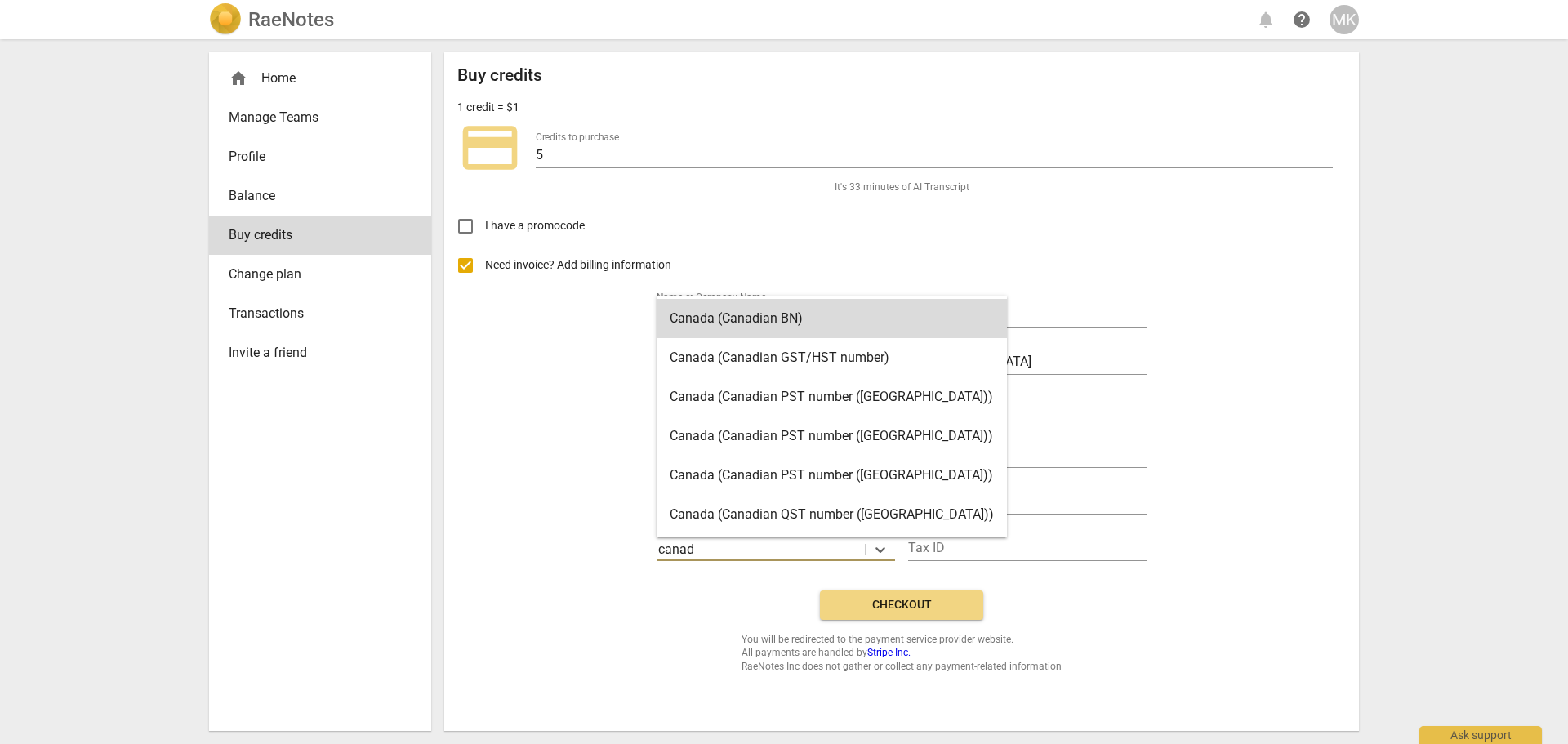
type input "[GEOGRAPHIC_DATA]"
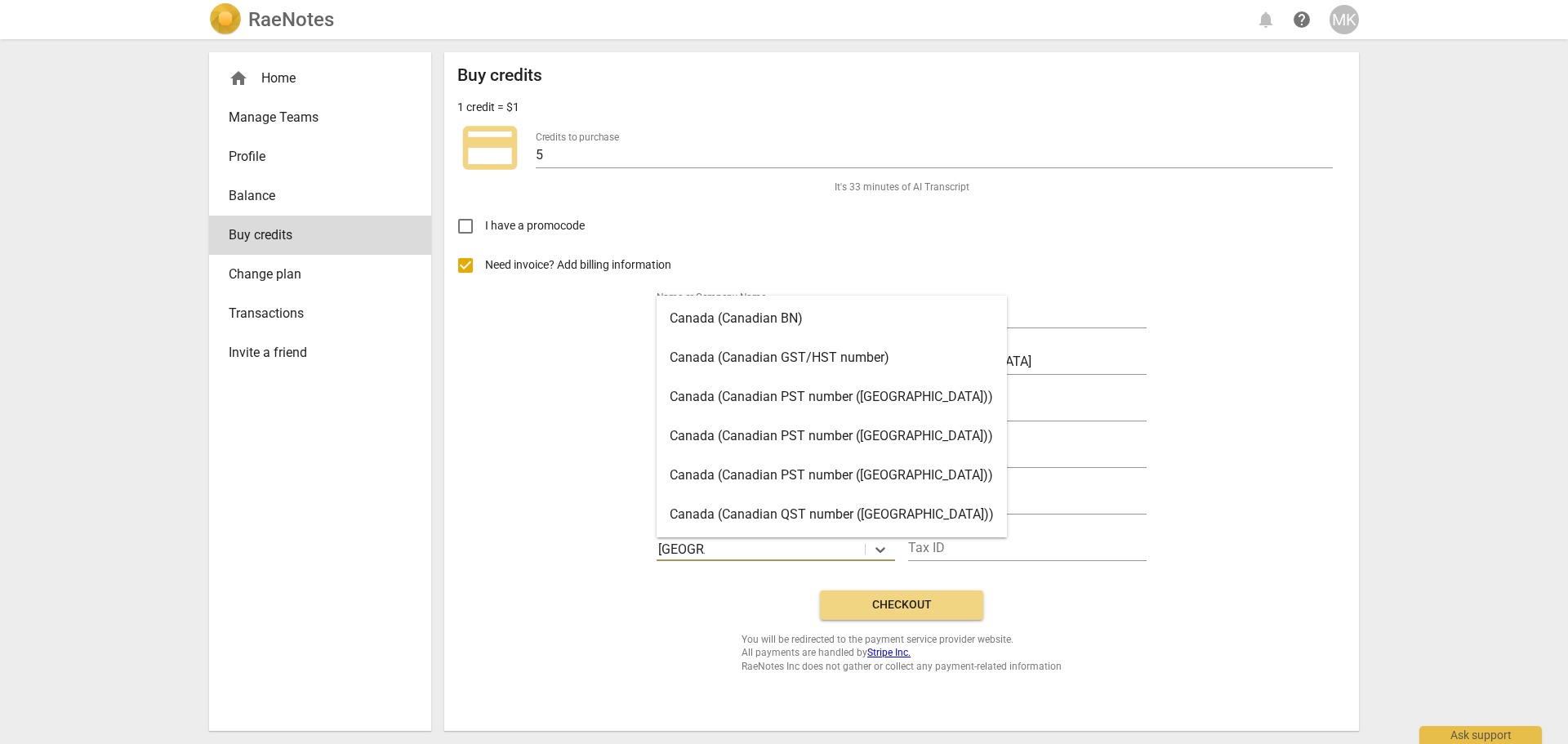
click at [809, 357] on div "Canada (Canadian GST/HST number)" at bounding box center [831, 357] width 350 height 39
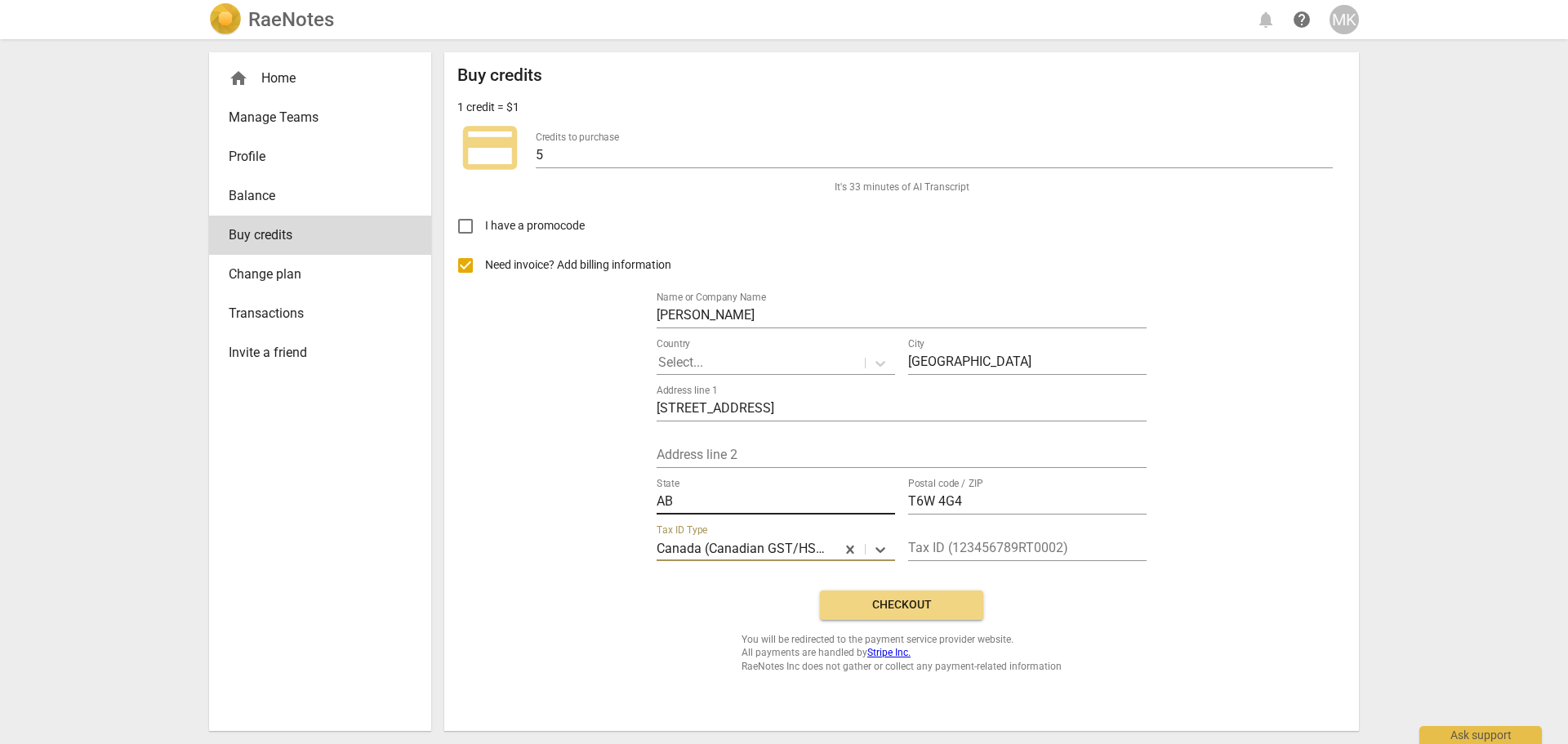
click at [718, 505] on input "AB" at bounding box center [776, 502] width 238 height 23
drag, startPoint x: 713, startPoint y: 503, endPoint x: 621, endPoint y: 506, distance: 92.0
click at [625, 506] on div "Need invoice? Add billing information Name or Company Name [PERSON_NAME] Countr…" at bounding box center [901, 412] width 889 height 332
type input "[GEOGRAPHIC_DATA]"
click at [883, 358] on icon at bounding box center [880, 363] width 17 height 17
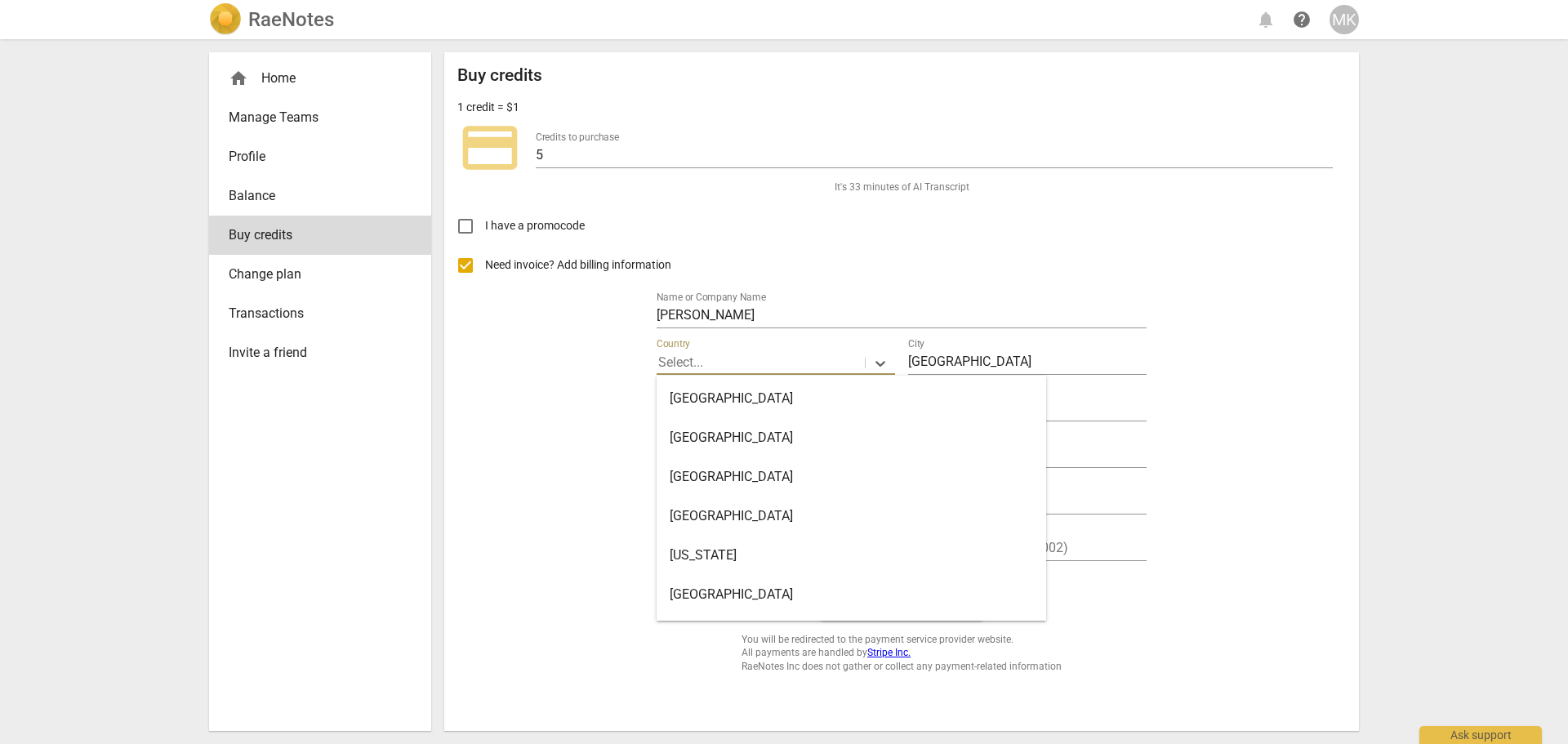
type input "c"
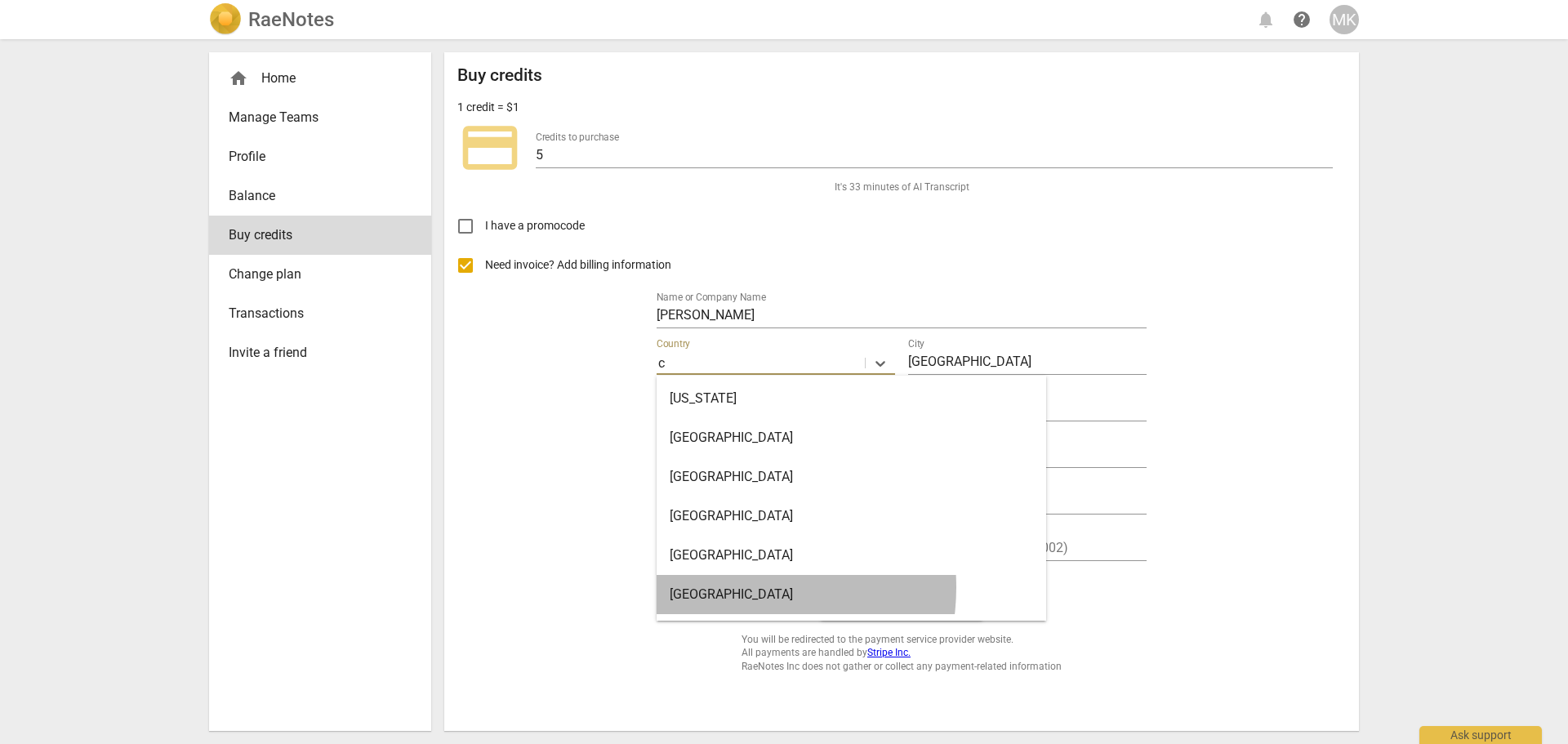
click at [724, 588] on div "[GEOGRAPHIC_DATA]" at bounding box center [851, 595] width 389 height 39
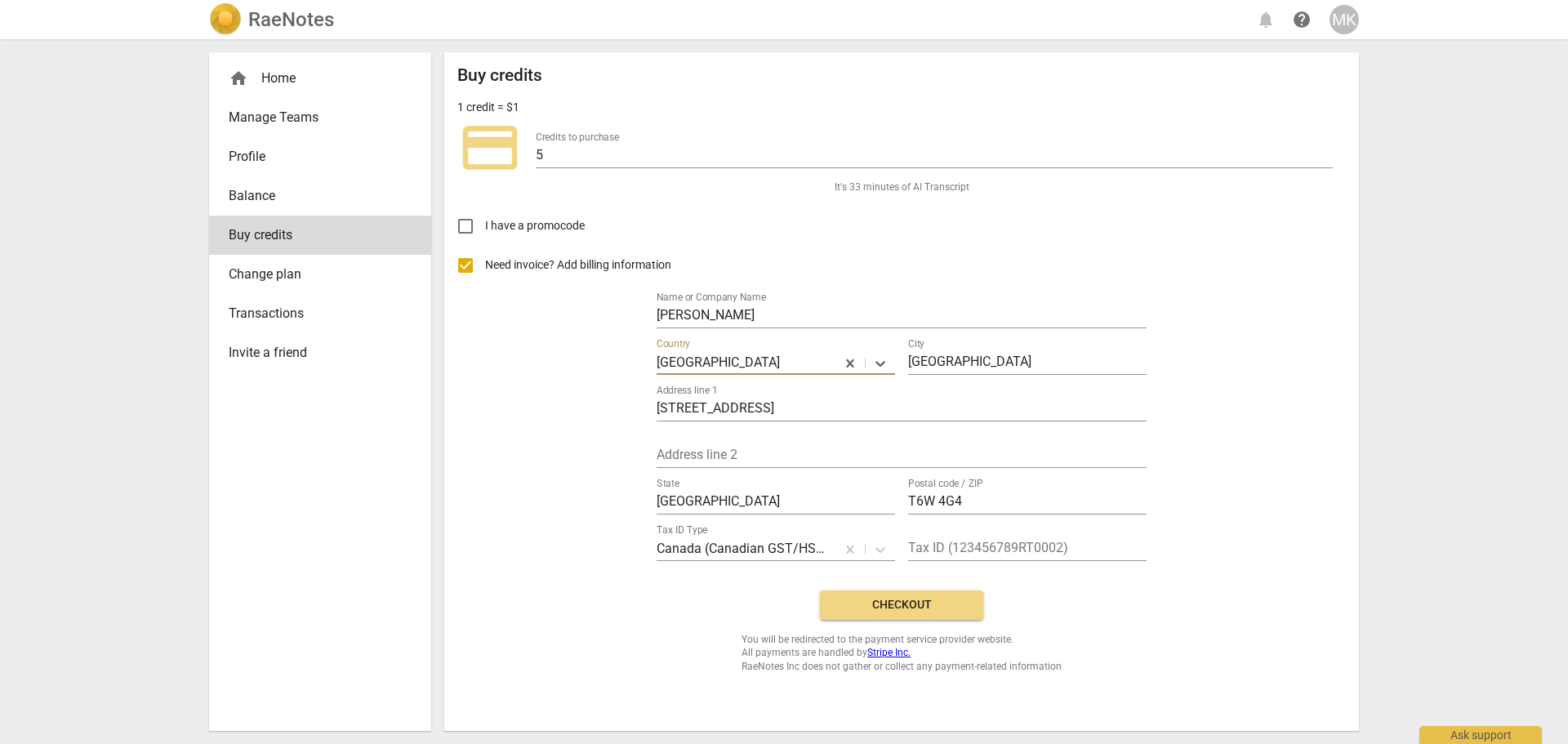
click at [557, 578] on div "Buy credits 1 credit = $1 credit_card Credits to purchase 5 It's 33 minutes of …" at bounding box center [901, 369] width 889 height 608
click at [809, 546] on div at bounding box center [761, 549] width 205 height 19
click at [809, 544] on div at bounding box center [761, 549] width 205 height 19
click at [1107, 580] on div "Buy credits 1 credit = $1 credit_card Credits to purchase 5 It's 33 minutes of …" at bounding box center [901, 369] width 889 height 608
click at [905, 606] on span "Checkout" at bounding box center [902, 605] width 137 height 17
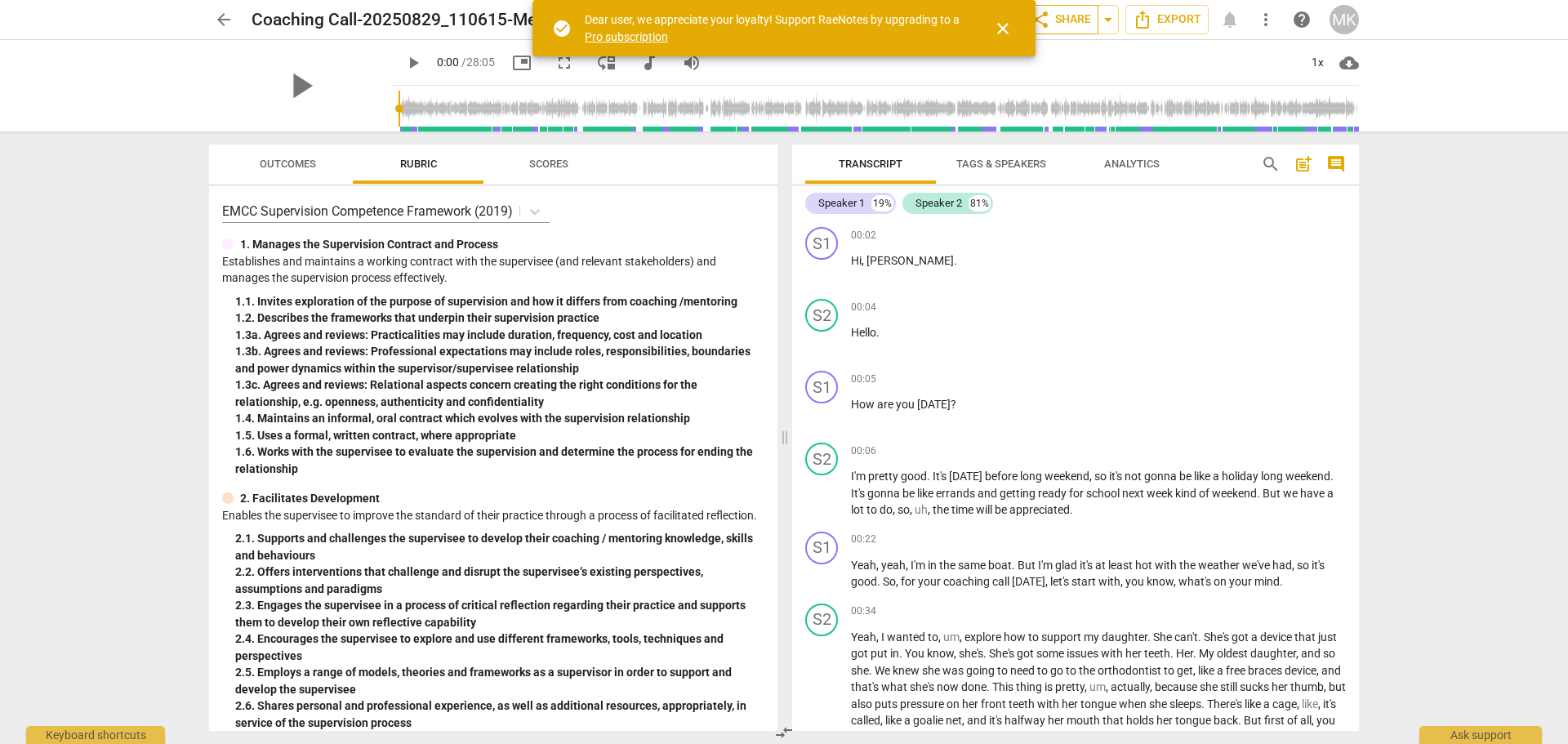
click at [1085, 17] on span "share Share" at bounding box center [1061, 19] width 61 height 20
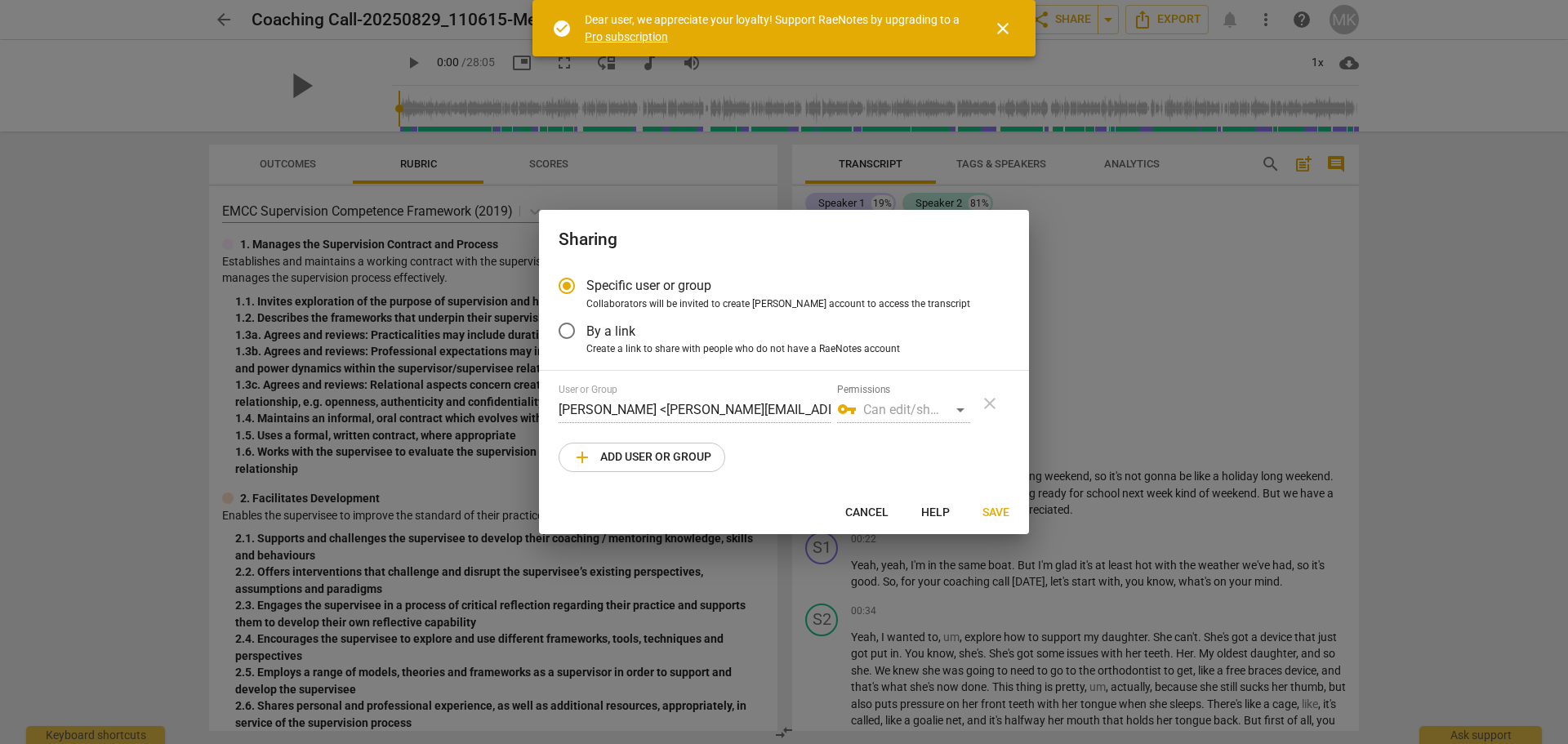
radio input "false"
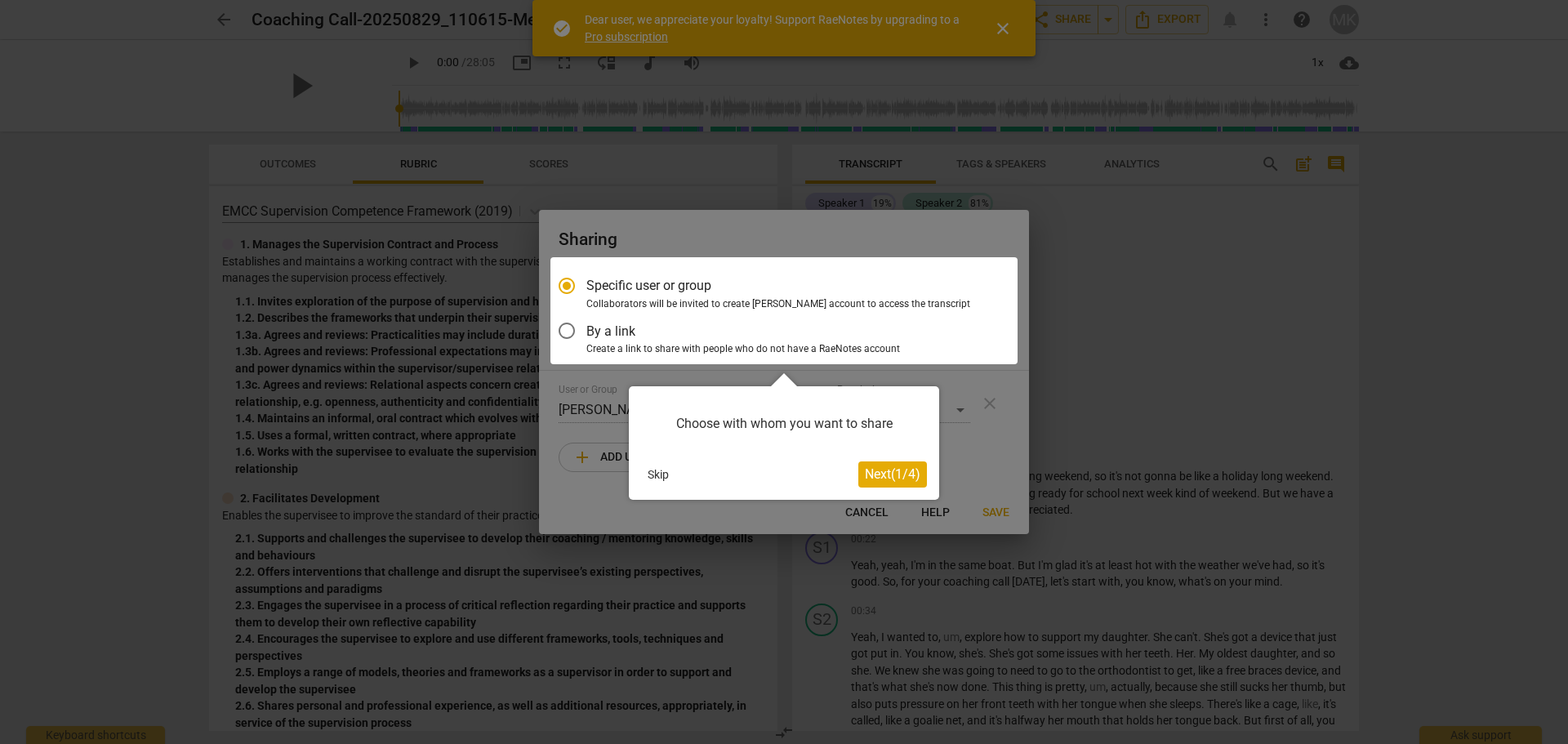
click at [606, 339] on div at bounding box center [784, 310] width 467 height 107
click at [572, 334] on div at bounding box center [784, 310] width 467 height 107
click at [892, 472] on span "Next ( 1 / 4 )" at bounding box center [893, 475] width 56 height 16
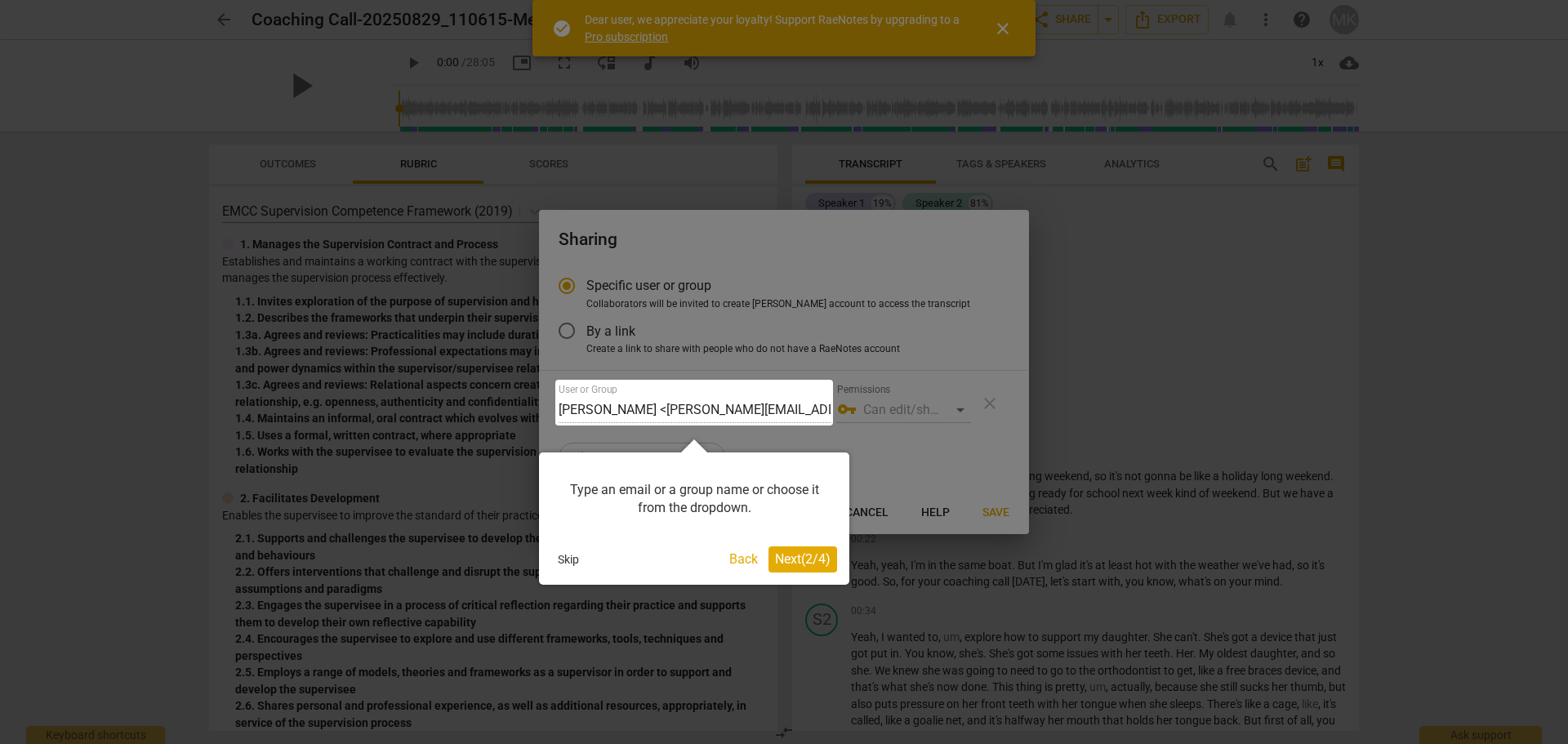
click at [802, 558] on span "Next ( 2 / 4 )" at bounding box center [803, 560] width 56 height 16
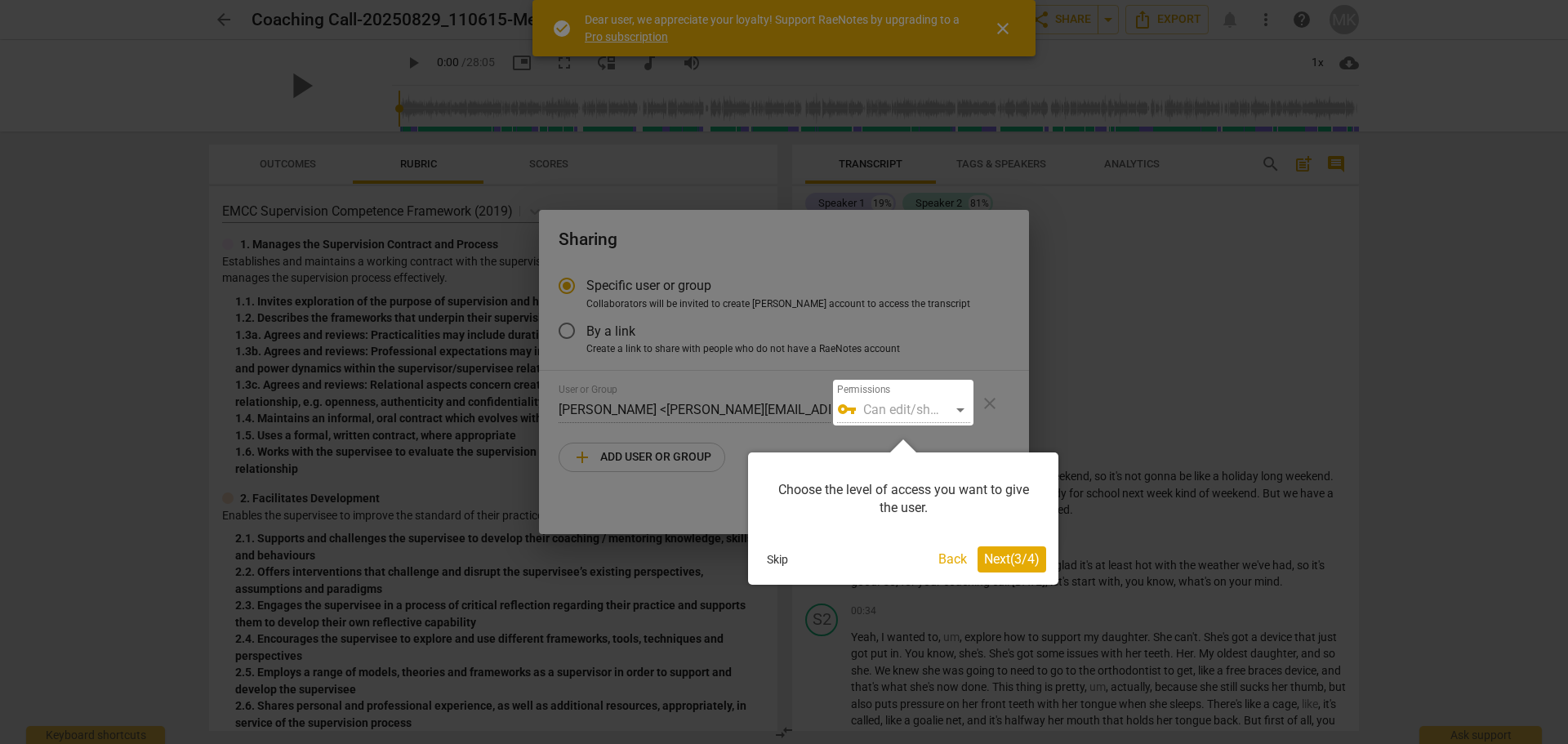
click at [1017, 566] on span "Next ( 3 / 4 )" at bounding box center [1012, 560] width 56 height 16
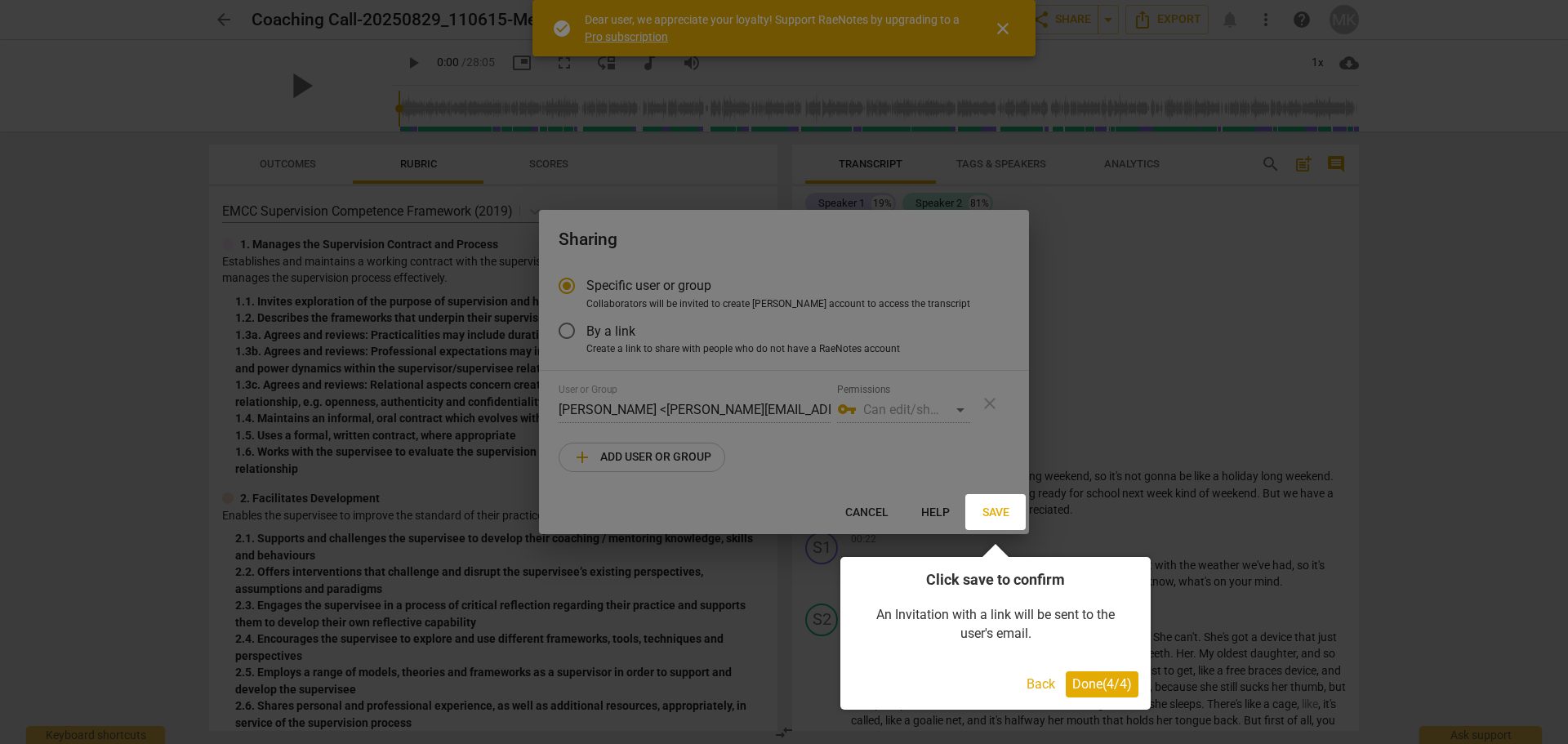
click at [1087, 674] on button "Done ( 4 / 4 )" at bounding box center [1102, 685] width 73 height 26
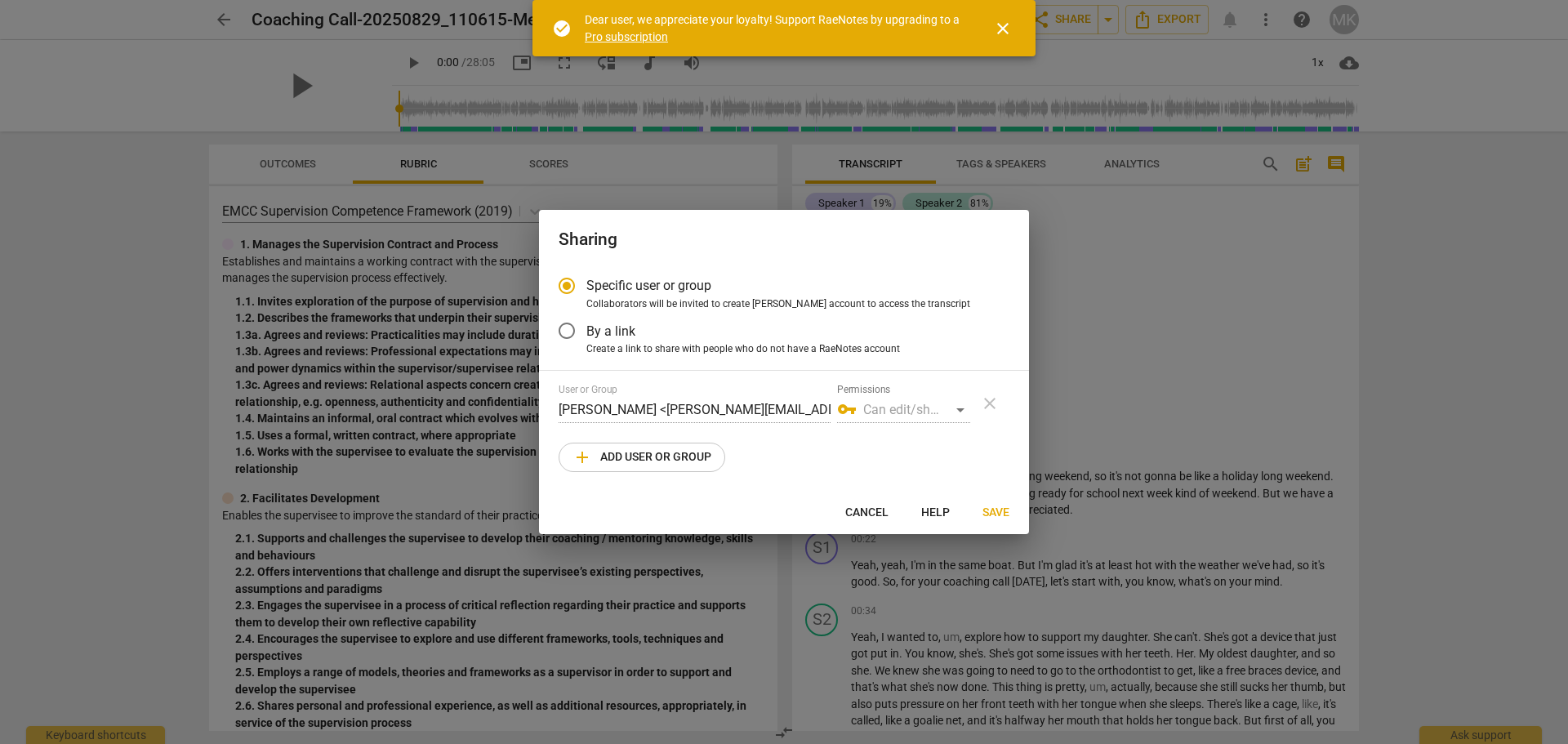
click at [575, 332] on input "By a link" at bounding box center [566, 330] width 39 height 39
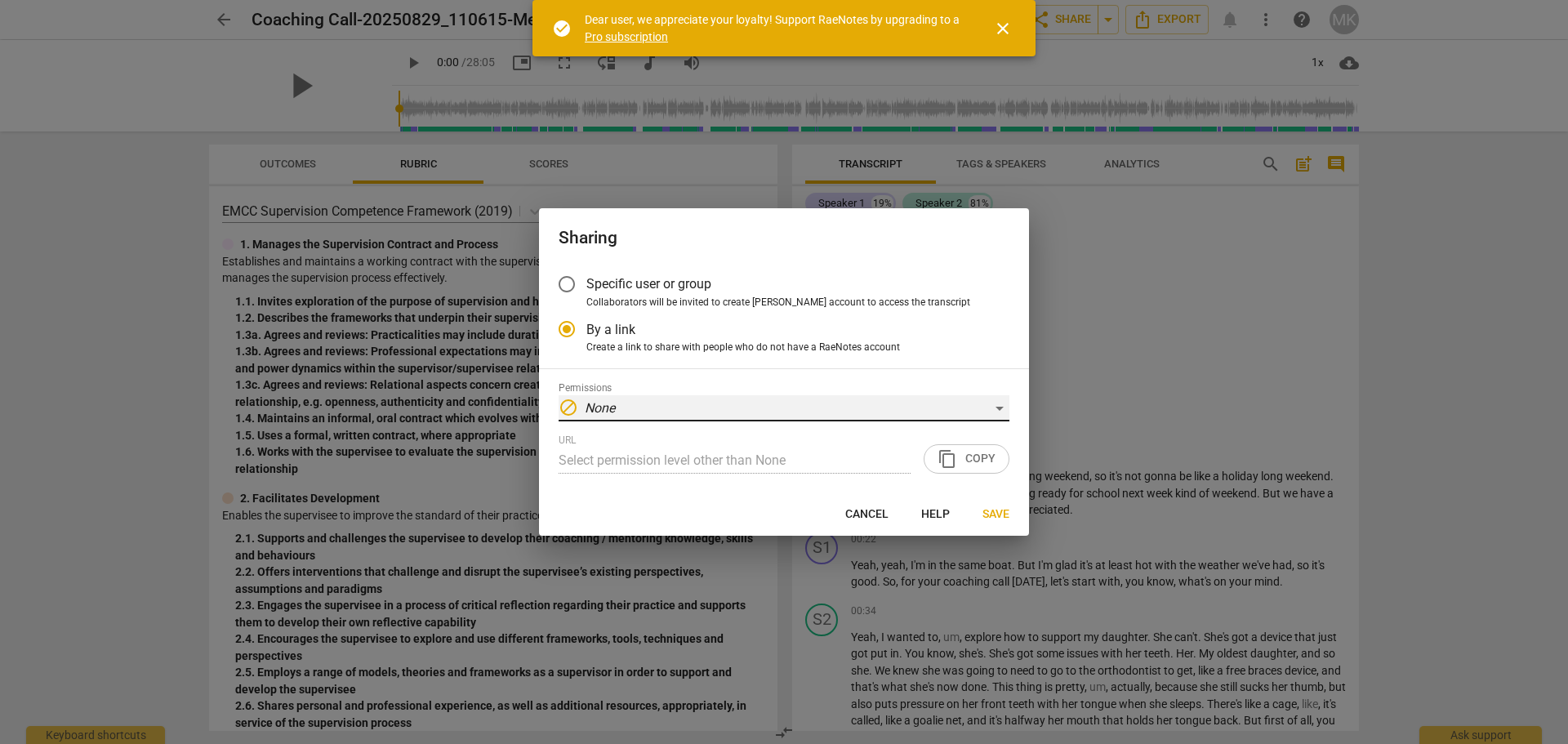
click at [607, 408] on em "None" at bounding box center [599, 409] width 30 height 16
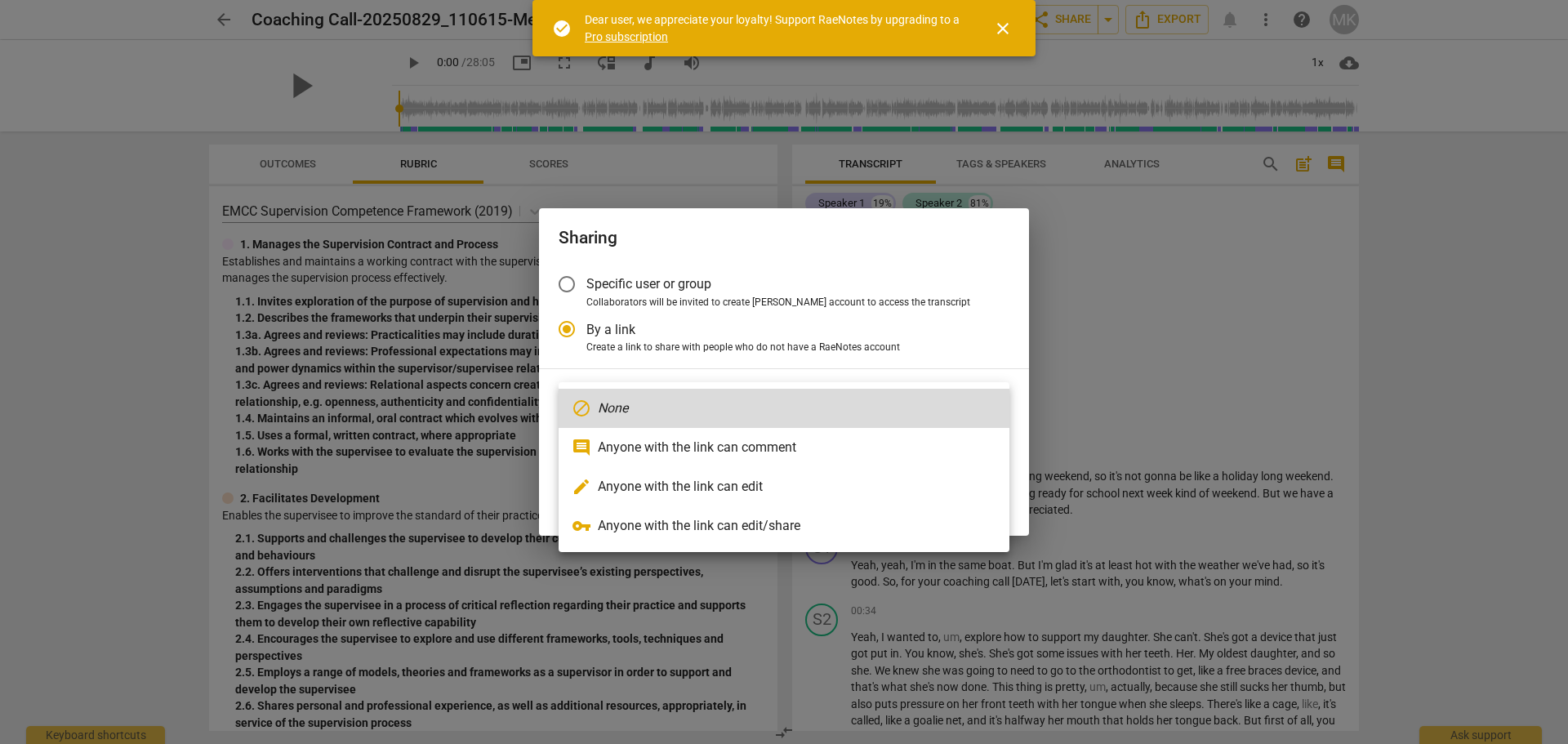
click at [678, 449] on li "comment Anyone with the link can comment" at bounding box center [784, 448] width 451 height 39
radio input "false"
type input "https://app.raenotes.com/meeting/648cac39184b41df97880574ed35ffb5?success=5"
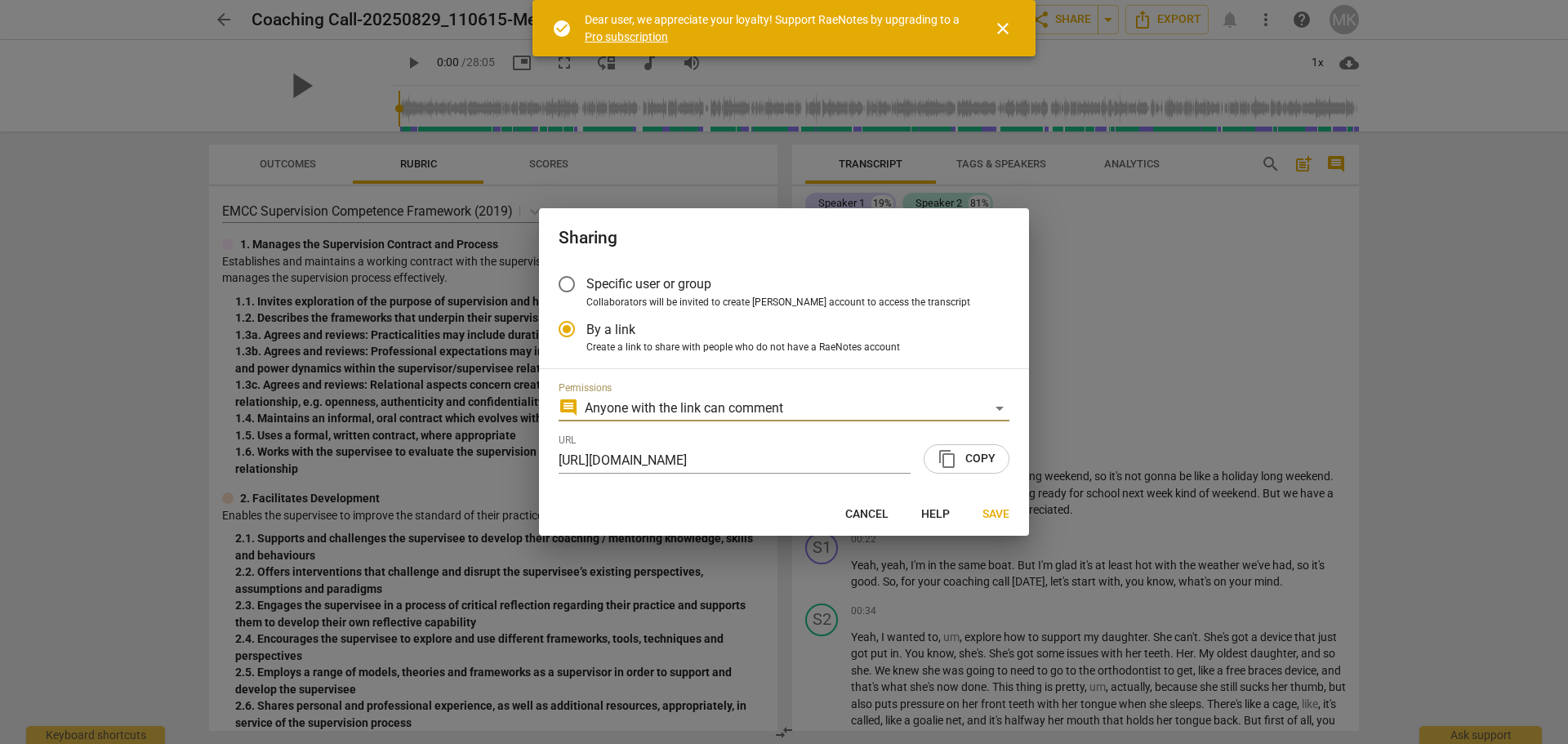
click at [964, 463] on span "content_copy Copy" at bounding box center [966, 459] width 58 height 20
drag, startPoint x: 992, startPoint y: 511, endPoint x: 1022, endPoint y: 511, distance: 30.0
click at [991, 512] on span "Save" at bounding box center [996, 515] width 27 height 17
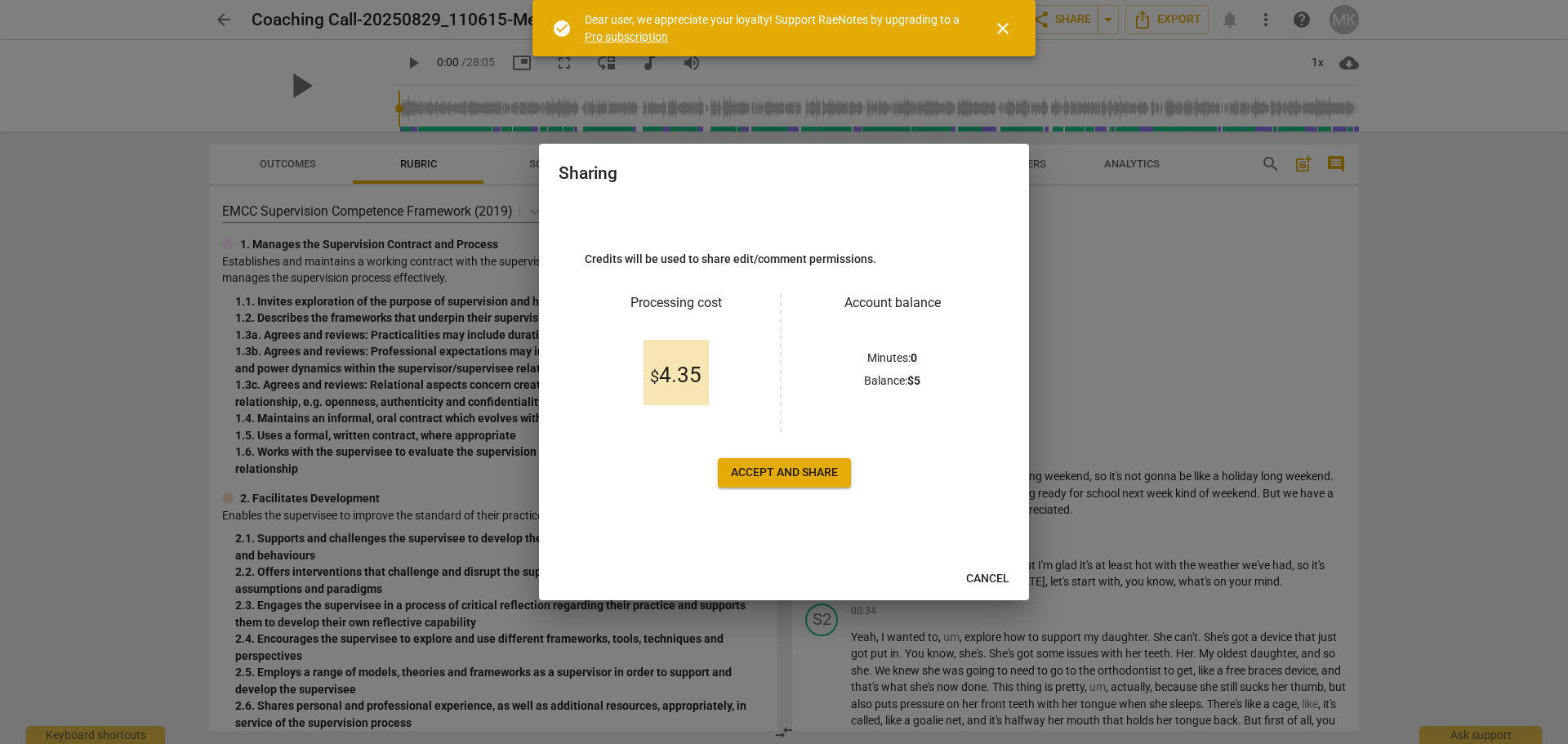
click at [777, 473] on span "Accept and share" at bounding box center [784, 473] width 107 height 17
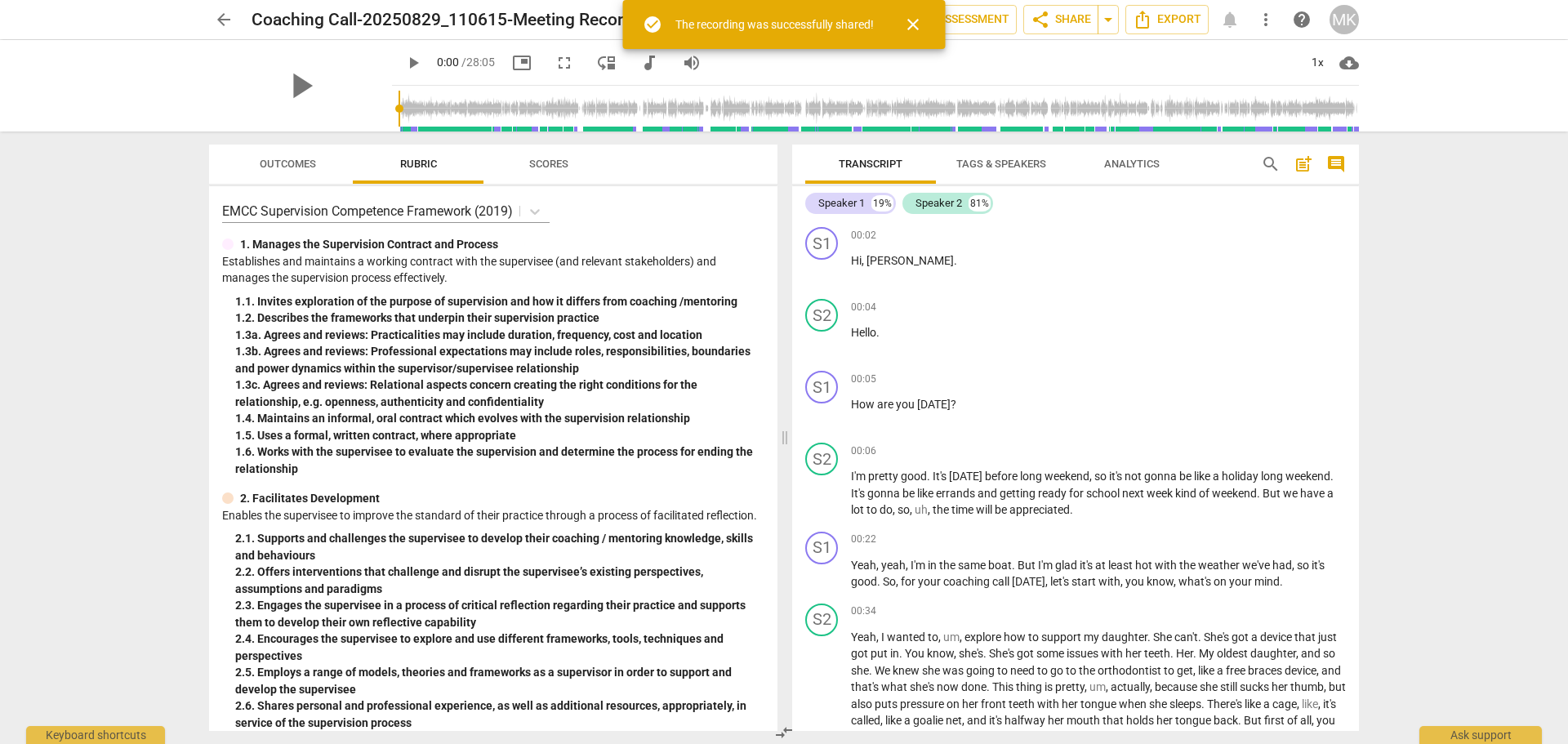
click at [914, 26] on span "close" at bounding box center [913, 24] width 20 height 20
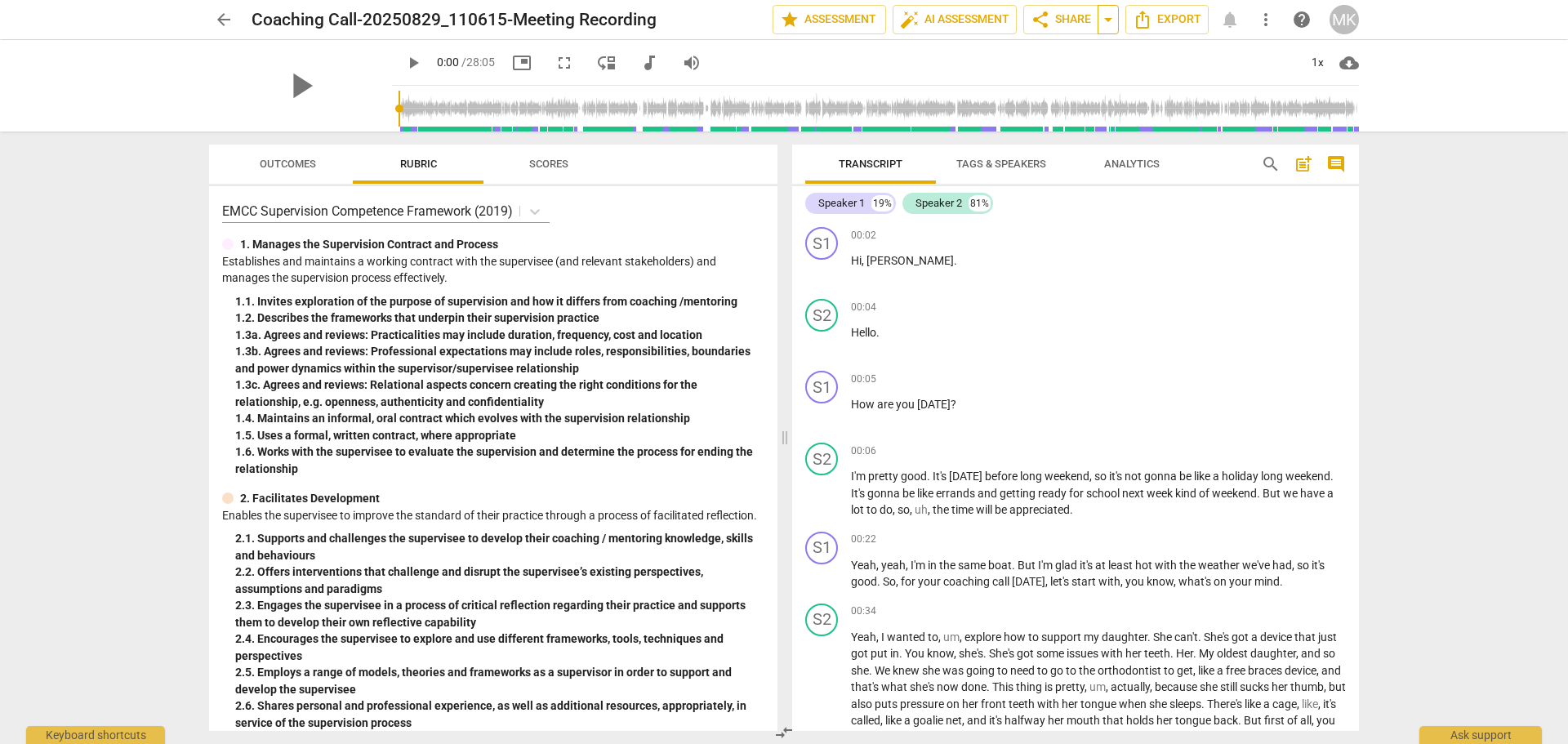
click at [1110, 26] on span "arrow_drop_down" at bounding box center [1108, 19] width 20 height 20
click at [1012, 58] on span "Copy link" at bounding box center [1026, 50] width 116 height 16
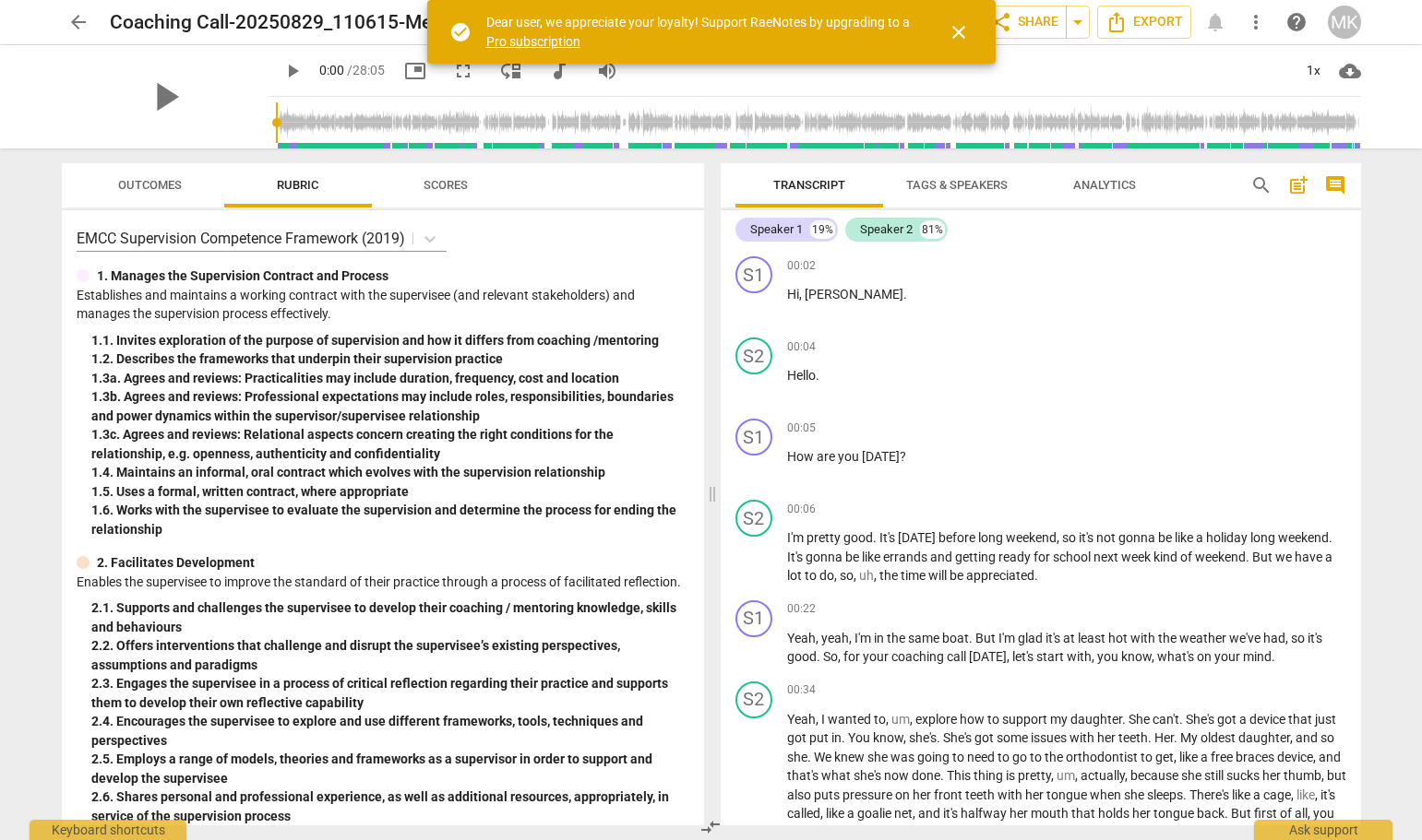
click at [968, 183] on span "Tags & Speakers" at bounding box center [956, 184] width 101 height 14
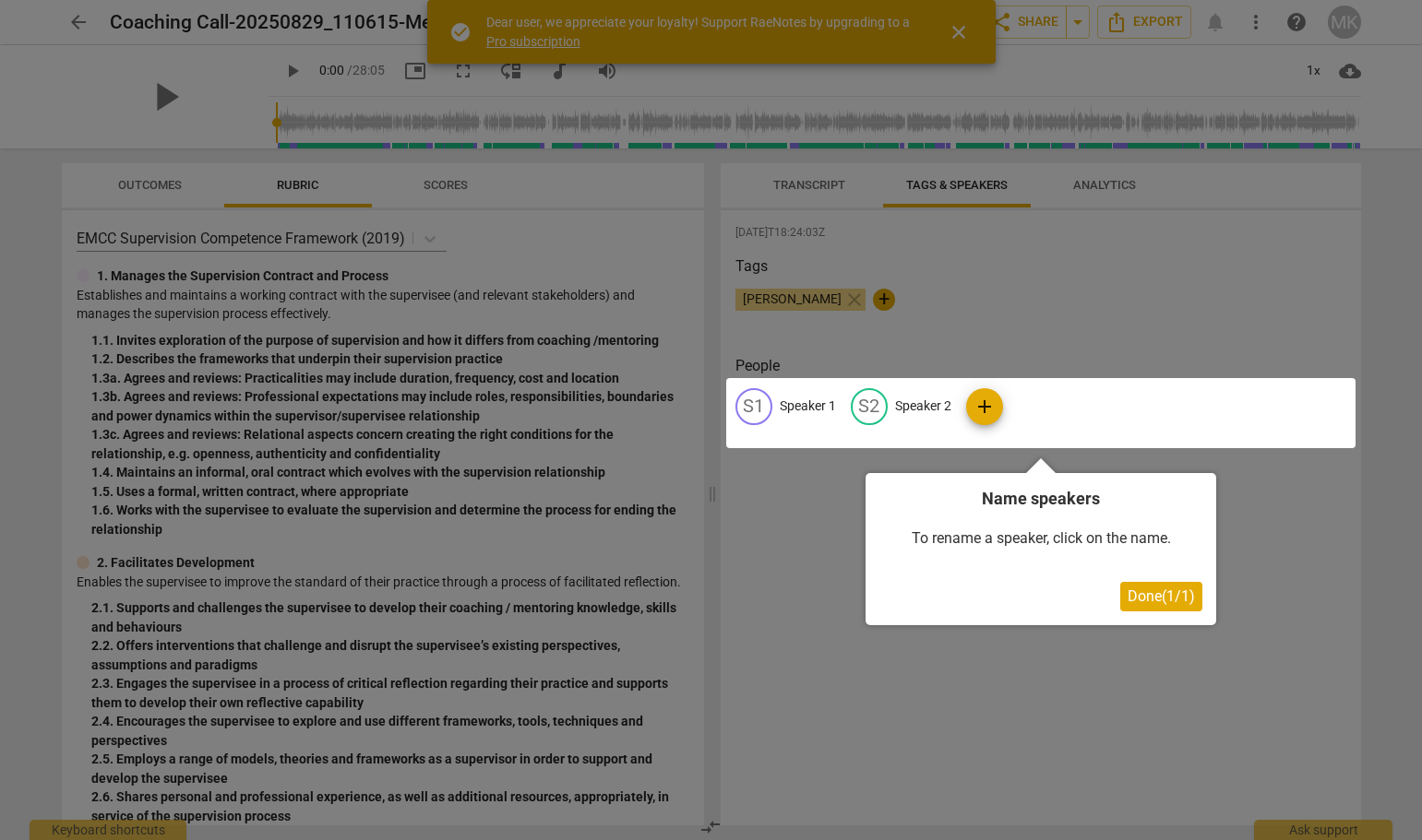
click at [1137, 180] on div at bounding box center [711, 420] width 1422 height 840
click at [1175, 604] on span "Done ( 1 / 1 )" at bounding box center [1161, 597] width 68 height 18
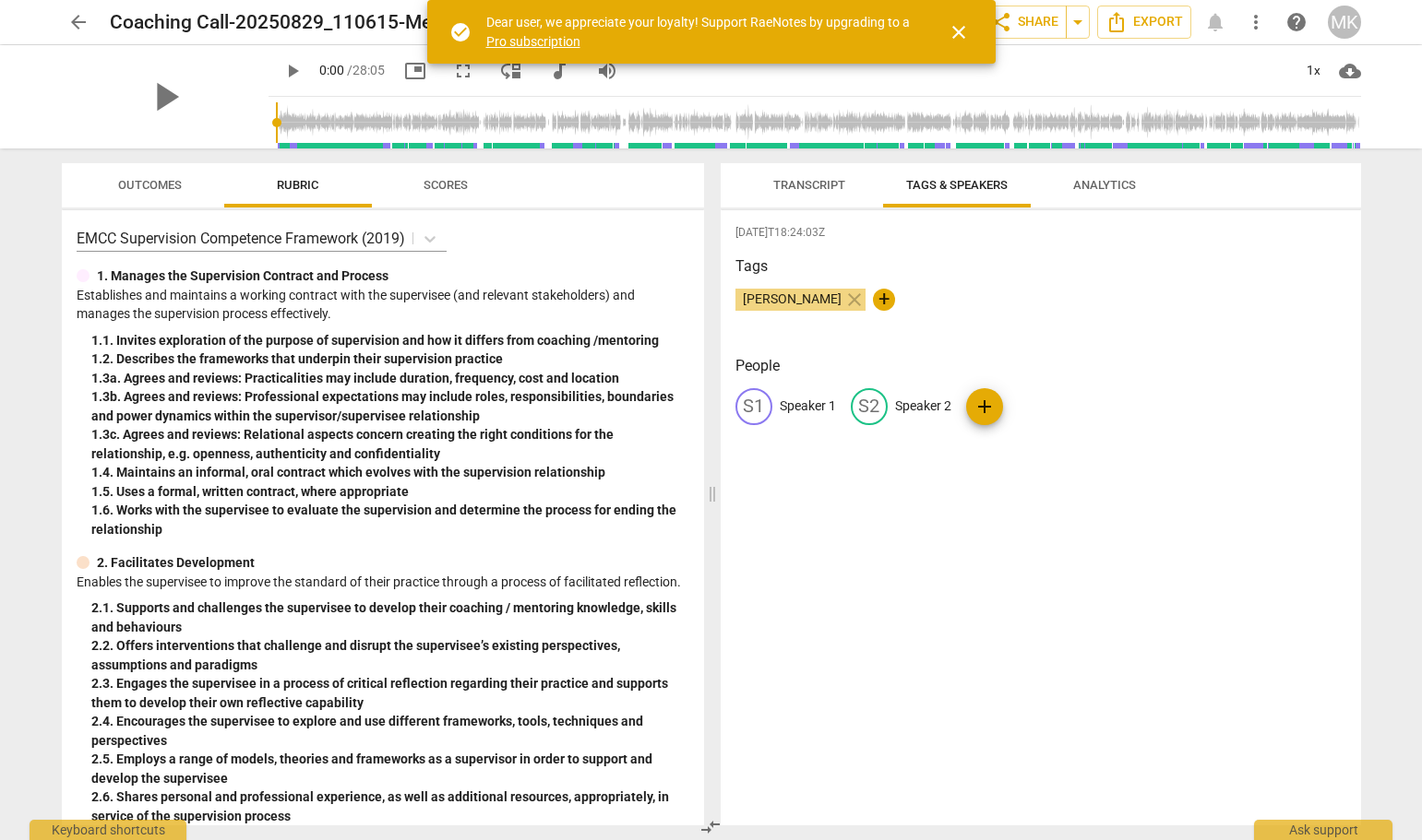
click at [1102, 181] on span "Analytics" at bounding box center [1104, 184] width 63 height 14
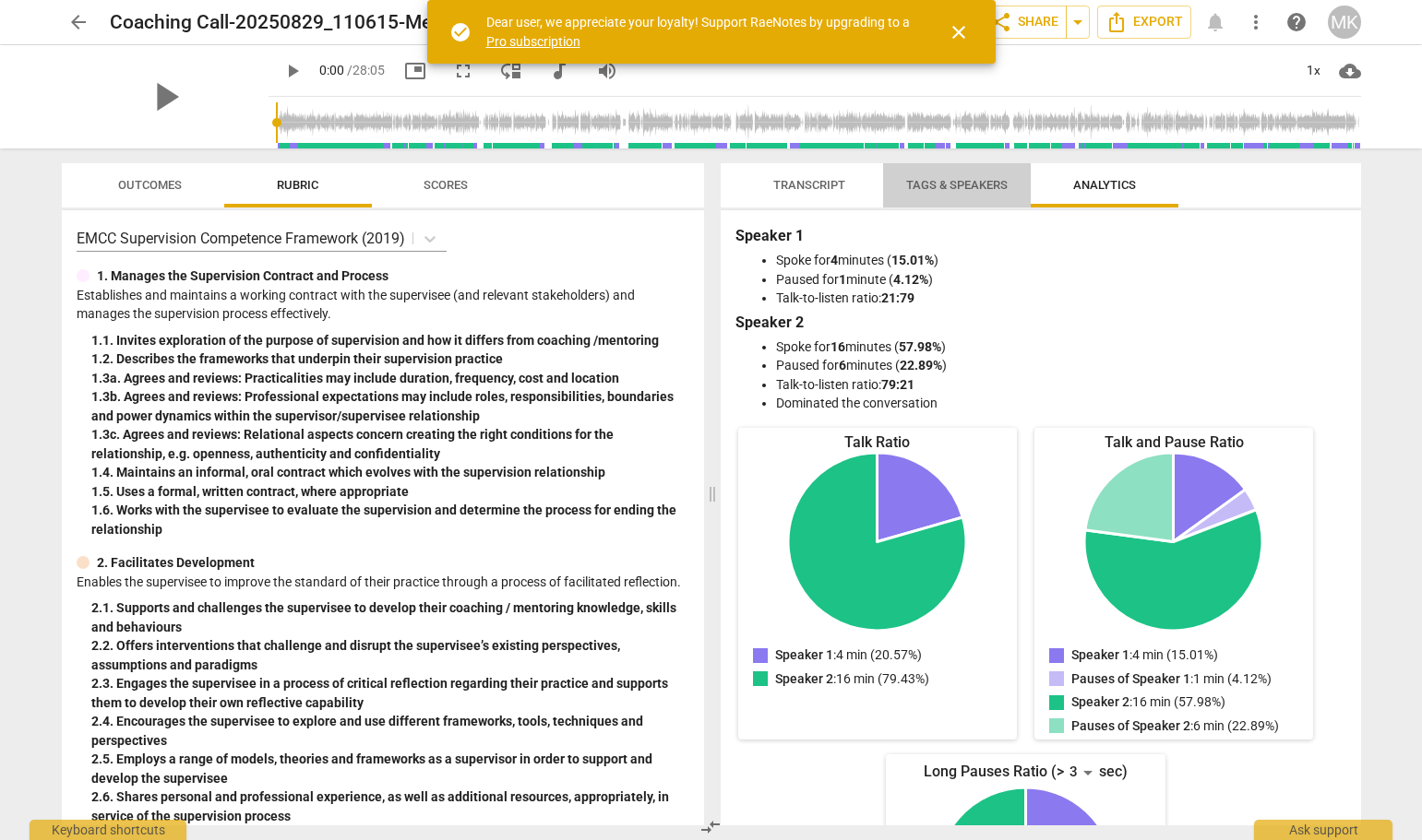
click at [968, 176] on span "Tags & Speakers" at bounding box center [957, 185] width 146 height 25
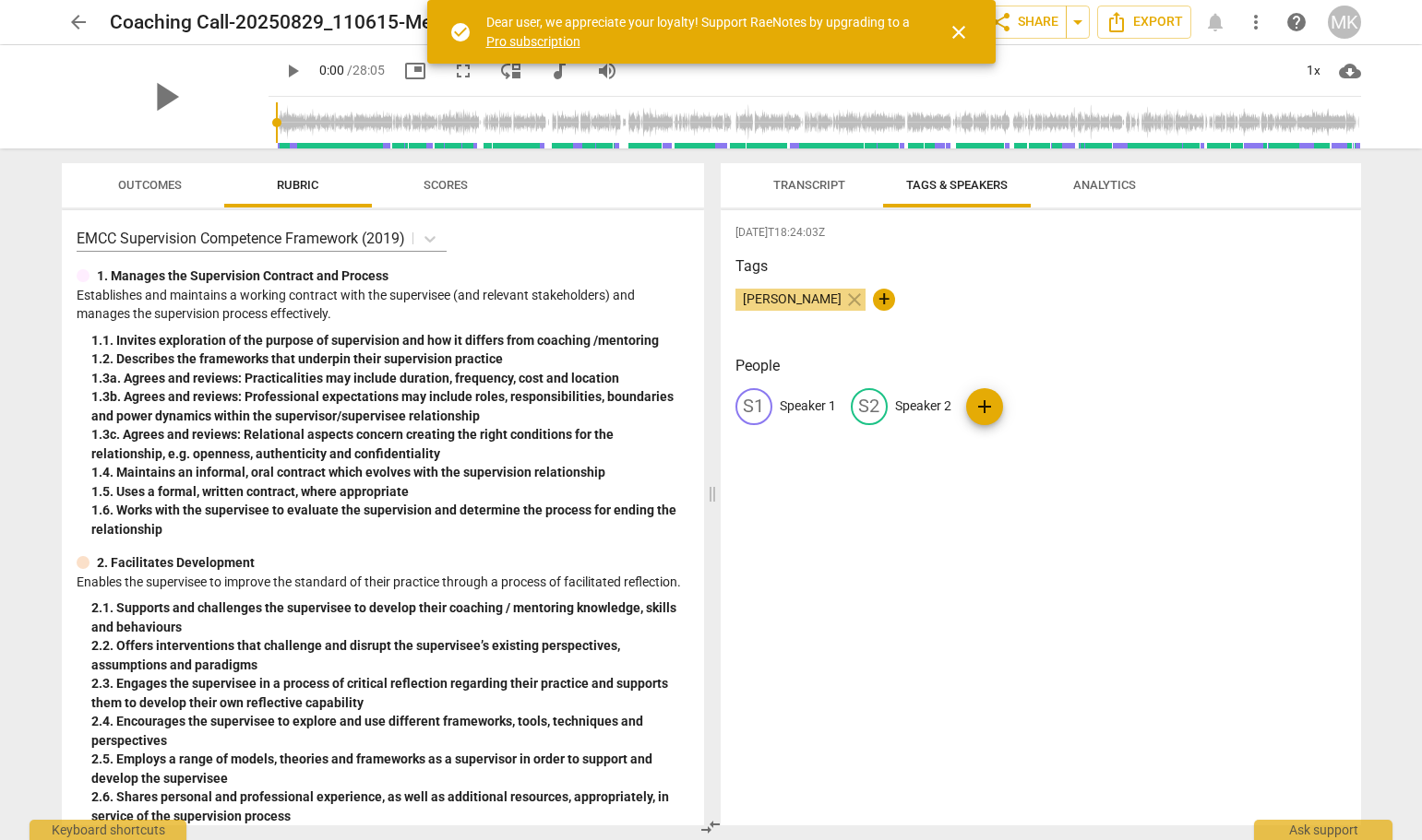
click at [813, 178] on span "Transcript" at bounding box center [809, 184] width 72 height 14
